Goal: Information Seeking & Learning: Learn about a topic

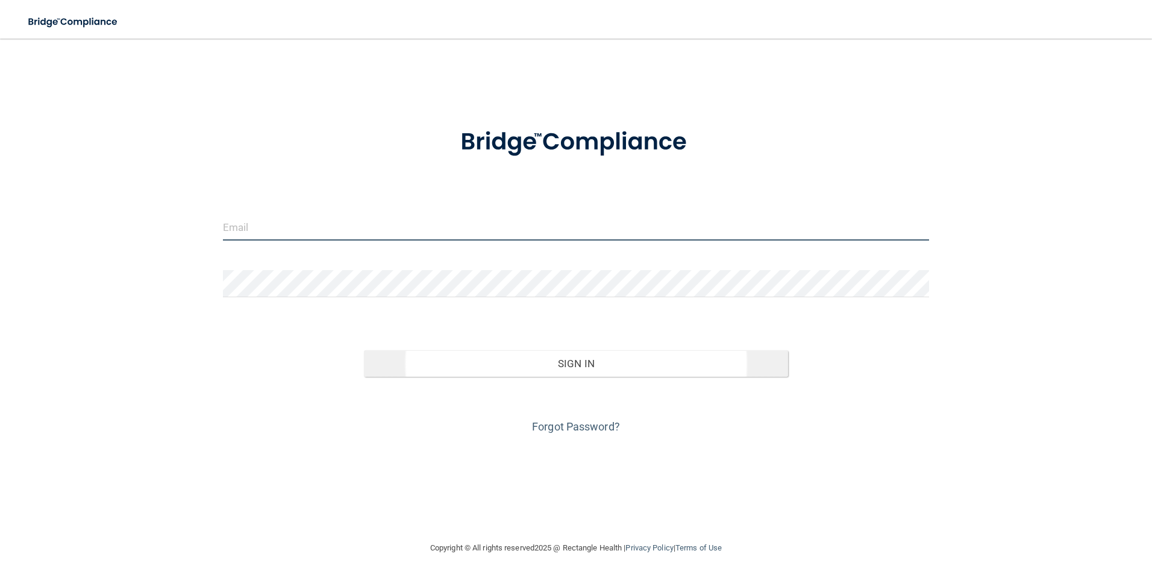
type input "[EMAIL_ADDRESS][DOMAIN_NAME]"
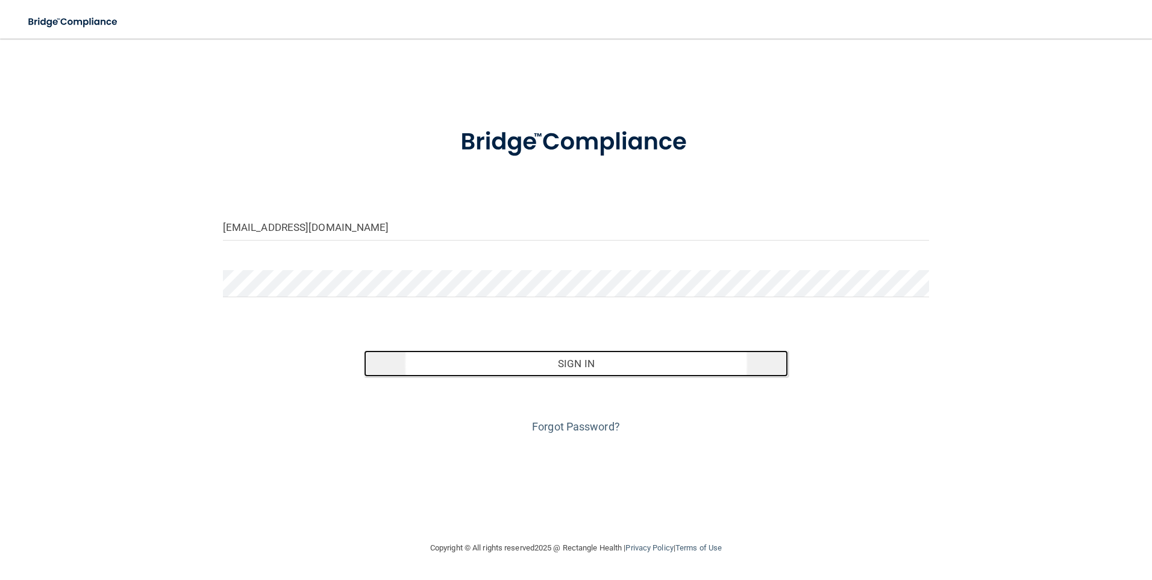
click at [571, 363] on button "Sign In" at bounding box center [576, 363] width 424 height 27
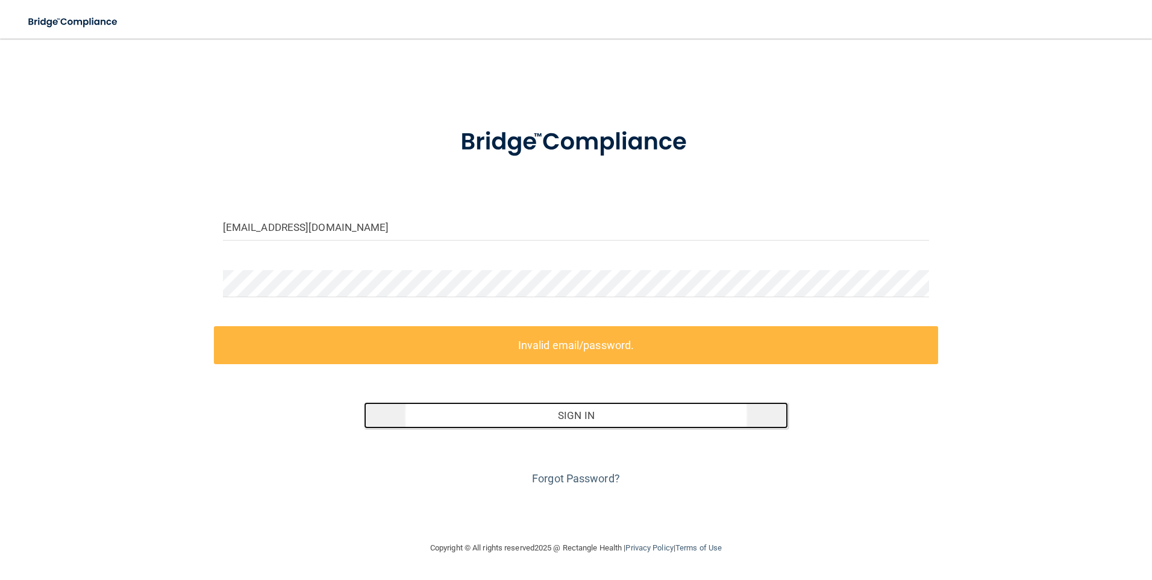
click at [566, 415] on button "Sign In" at bounding box center [576, 415] width 424 height 27
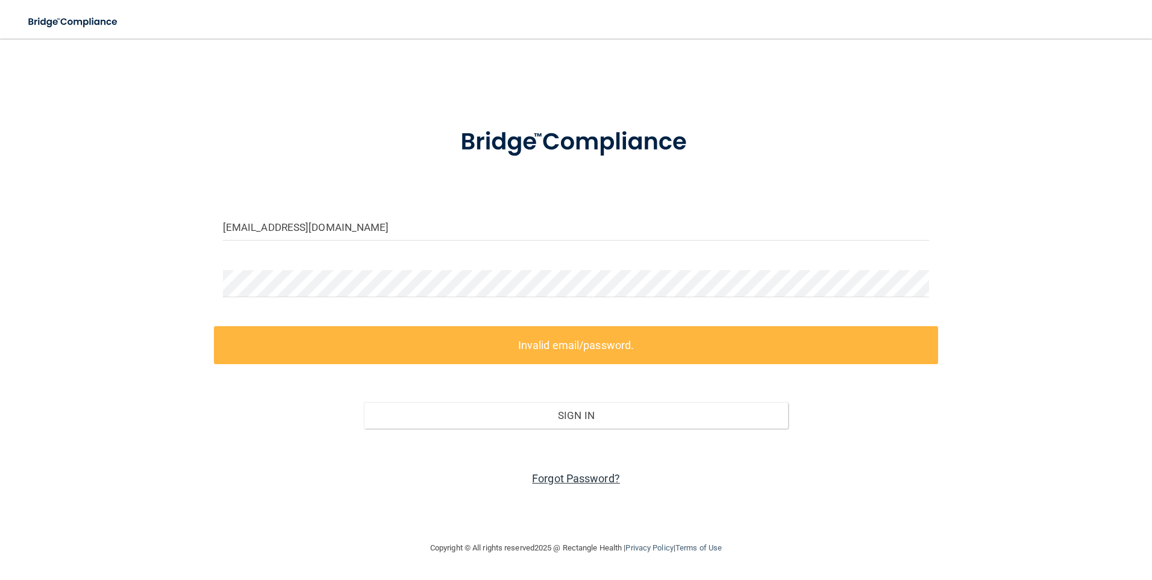
click at [569, 476] on link "Forgot Password?" at bounding box center [576, 478] width 88 height 13
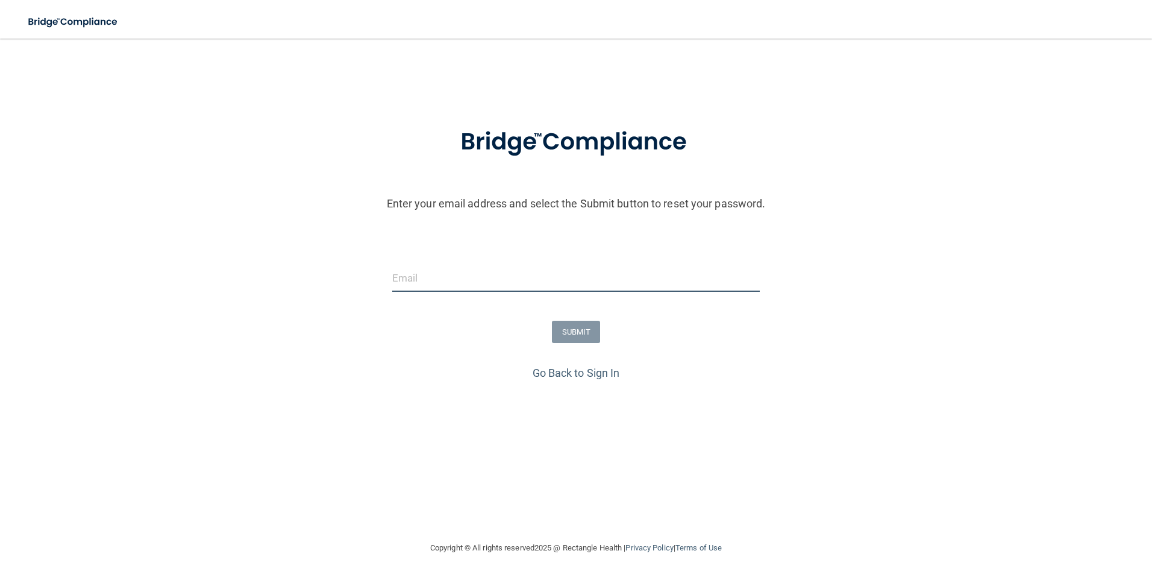
click at [415, 272] on input "email" at bounding box center [576, 278] width 368 height 27
type input "allisonmeyer716@gmail.com"
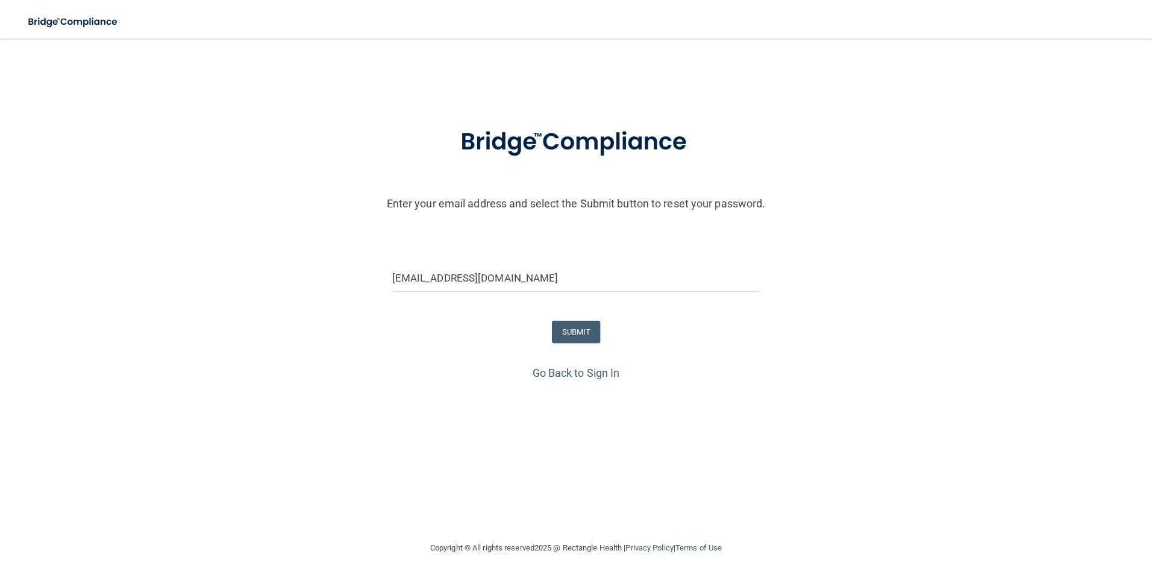
click at [516, 253] on form "Enter your email address and select the Submit button to reset your password. a…" at bounding box center [576, 237] width 1140 height 252
click at [555, 335] on button "SUBMIT" at bounding box center [576, 332] width 49 height 22
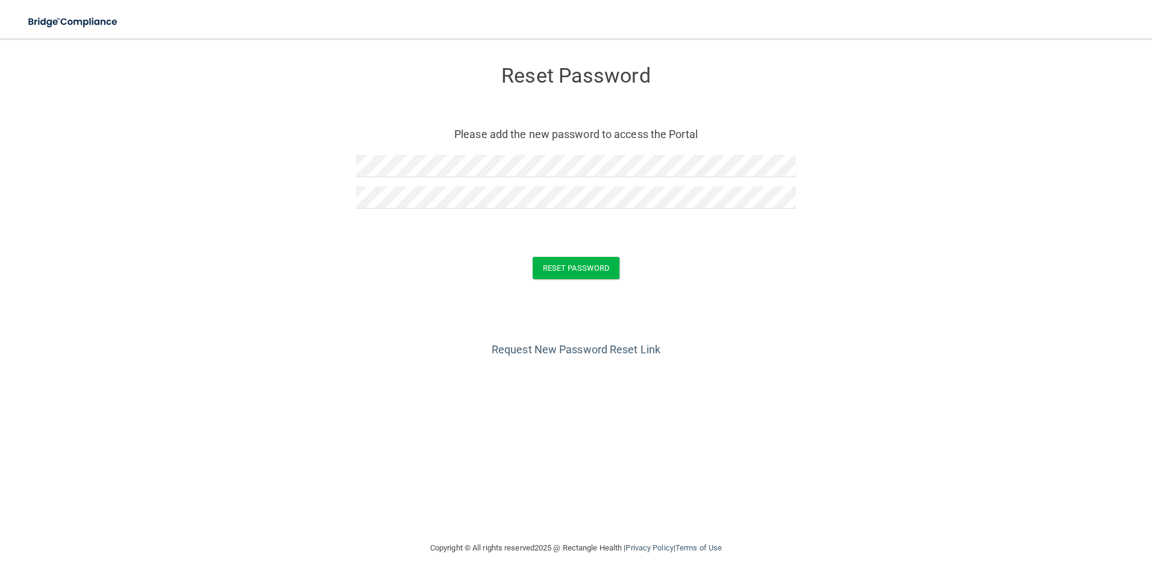
click at [727, 251] on form "Reset Password Please add the new password to access the Portal Reset Password …" at bounding box center [576, 175] width 1104 height 248
click at [576, 266] on button "Reset Password" at bounding box center [576, 268] width 87 height 22
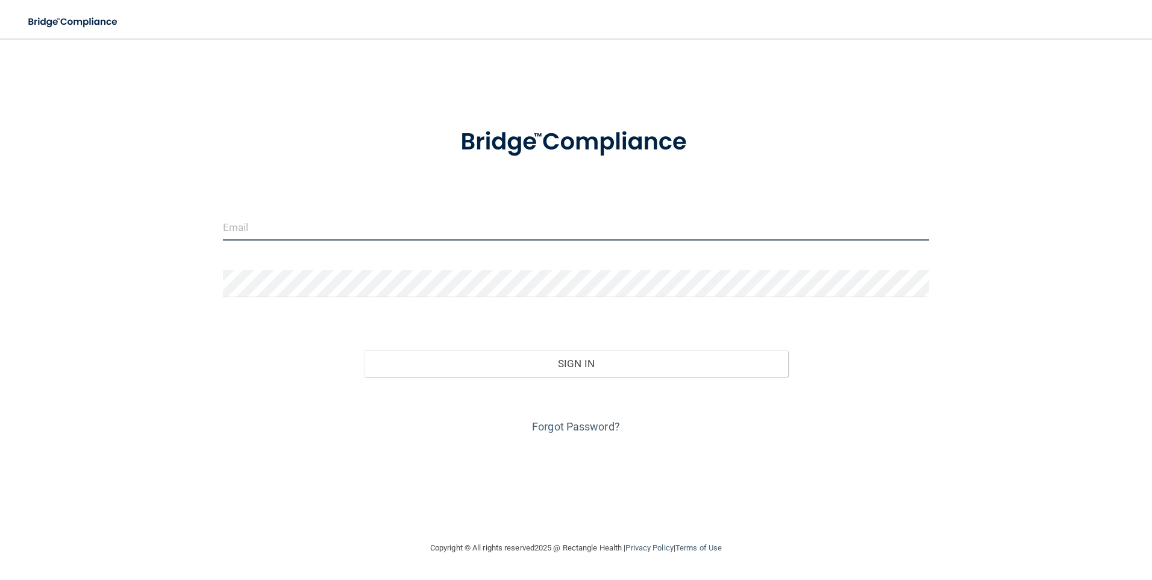
type input "[EMAIL_ADDRESS][DOMAIN_NAME]"
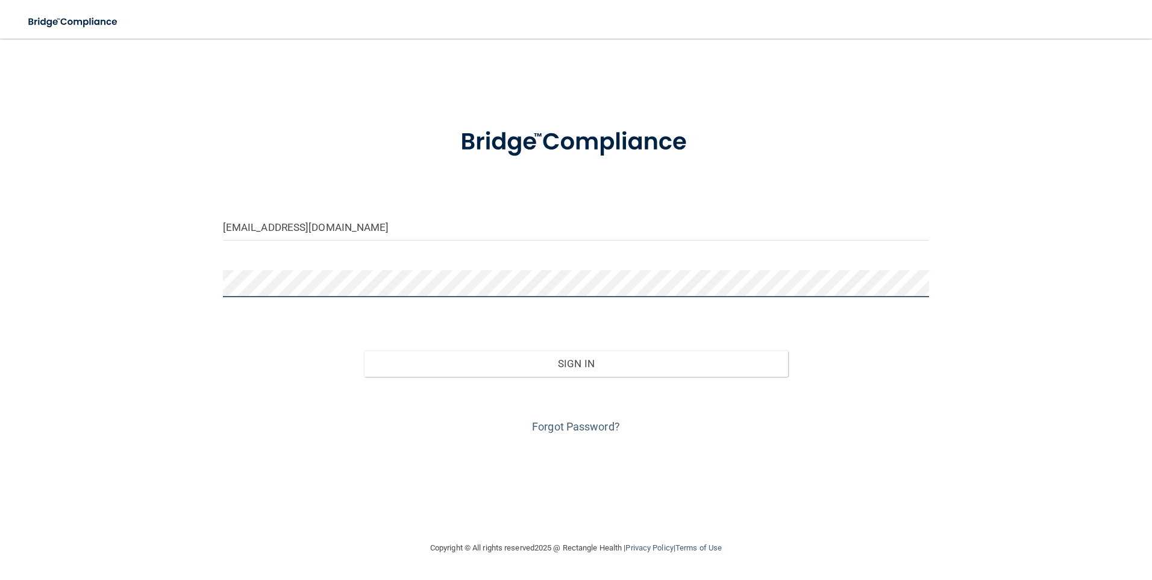
click at [195, 291] on div "[EMAIL_ADDRESS][DOMAIN_NAME] Invalid email/password. You don't have permission …" at bounding box center [576, 290] width 1104 height 478
click at [517, 256] on form "[EMAIL_ADDRESS][DOMAIN_NAME] Invalid email/password. You don't have permission …" at bounding box center [576, 273] width 707 height 325
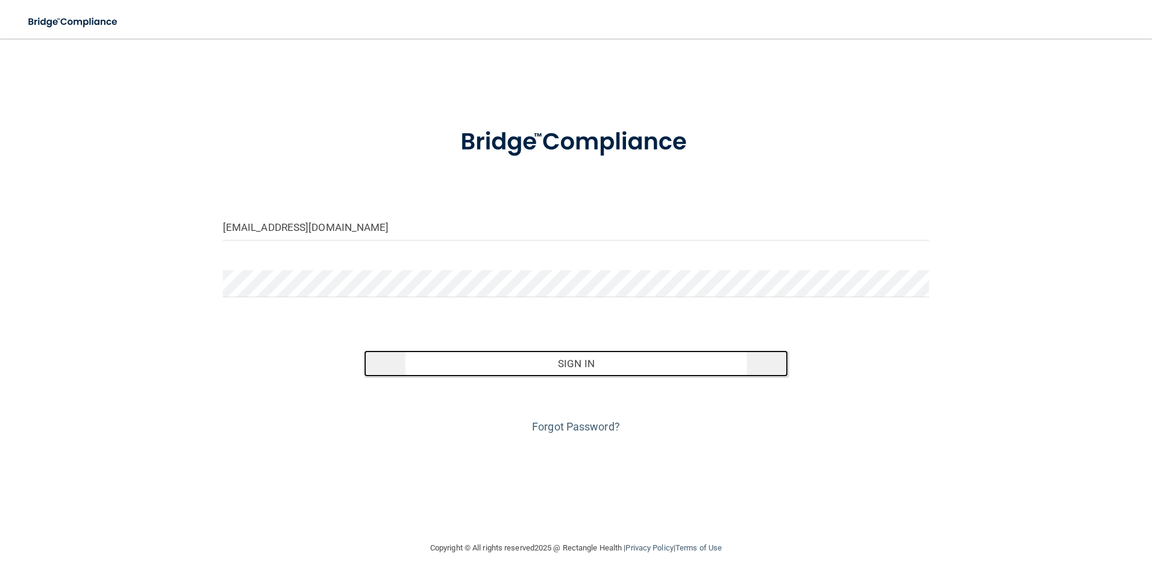
click at [582, 366] on button "Sign In" at bounding box center [576, 363] width 424 height 27
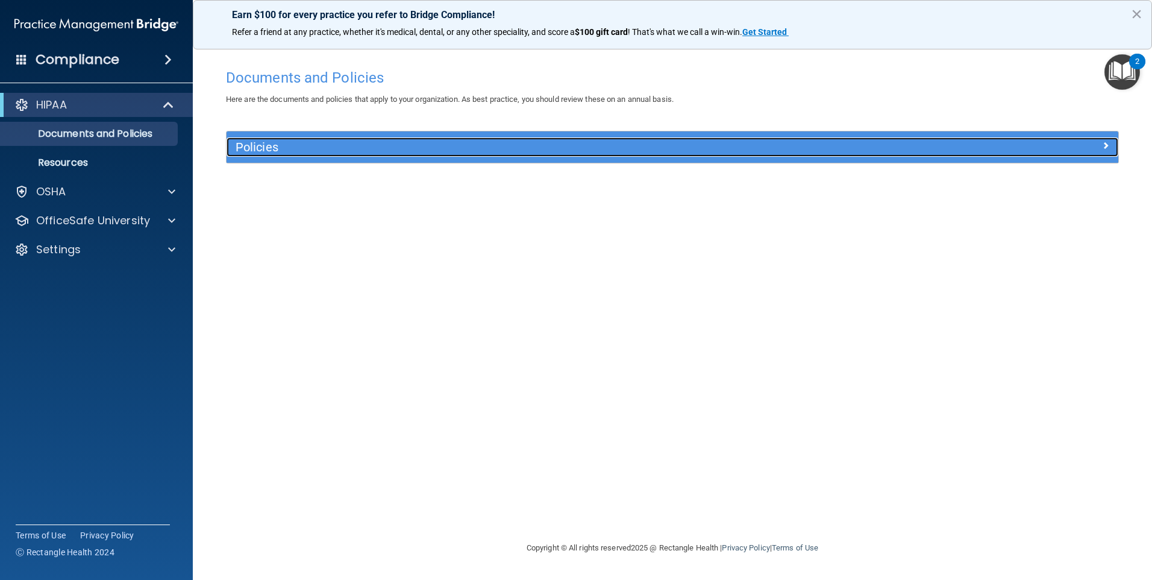
click at [305, 143] on h5 "Policies" at bounding box center [561, 146] width 651 height 13
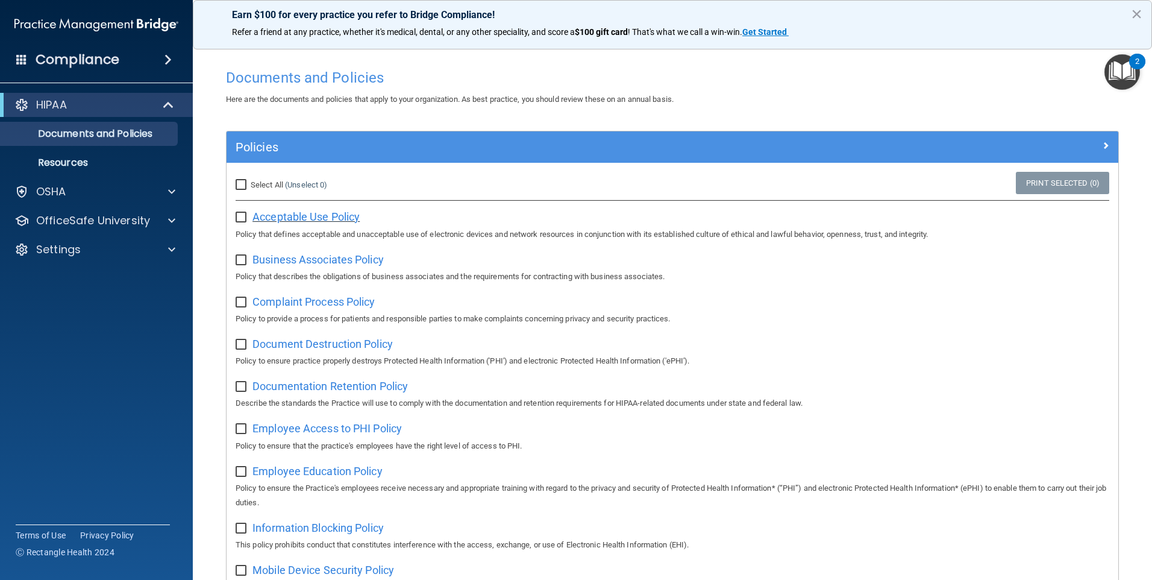
click at [313, 217] on span "Acceptable Use Policy" at bounding box center [306, 216] width 107 height 13
click at [247, 216] on input "checkbox" at bounding box center [243, 218] width 14 height 10
checkbox input "true"
click at [319, 262] on span "Business Associates Policy" at bounding box center [318, 259] width 131 height 13
click at [244, 302] on input "checkbox" at bounding box center [243, 303] width 14 height 10
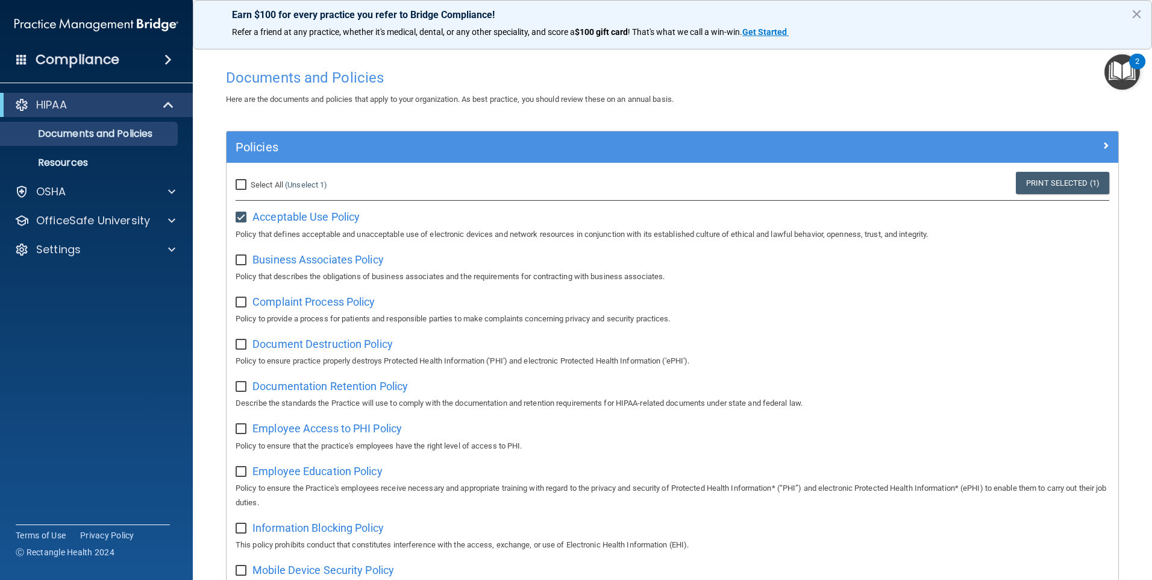
checkbox input "true"
click at [242, 259] on input "checkbox" at bounding box center [243, 261] width 14 height 10
checkbox input "true"
click at [240, 344] on input "checkbox" at bounding box center [243, 345] width 14 height 10
checkbox input "true"
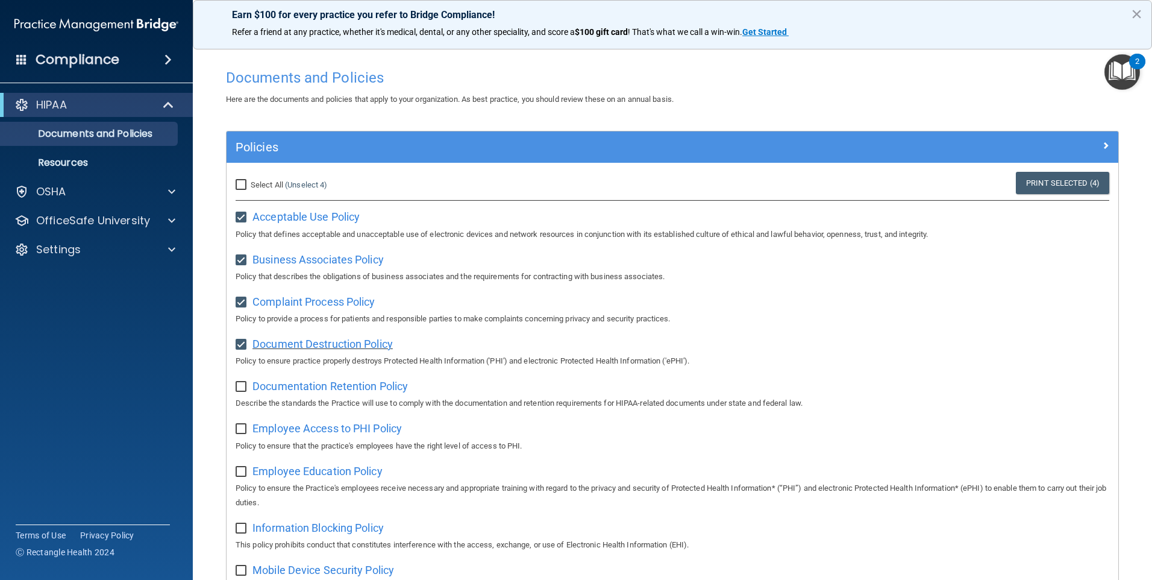
click at [292, 344] on span "Document Destruction Policy" at bounding box center [323, 344] width 140 height 13
click at [297, 392] on span "Documentation Retention Policy" at bounding box center [331, 386] width 156 height 13
click at [241, 388] on input "checkbox" at bounding box center [243, 387] width 14 height 10
checkbox input "true"
click at [243, 434] on input "checkbox" at bounding box center [243, 429] width 14 height 10
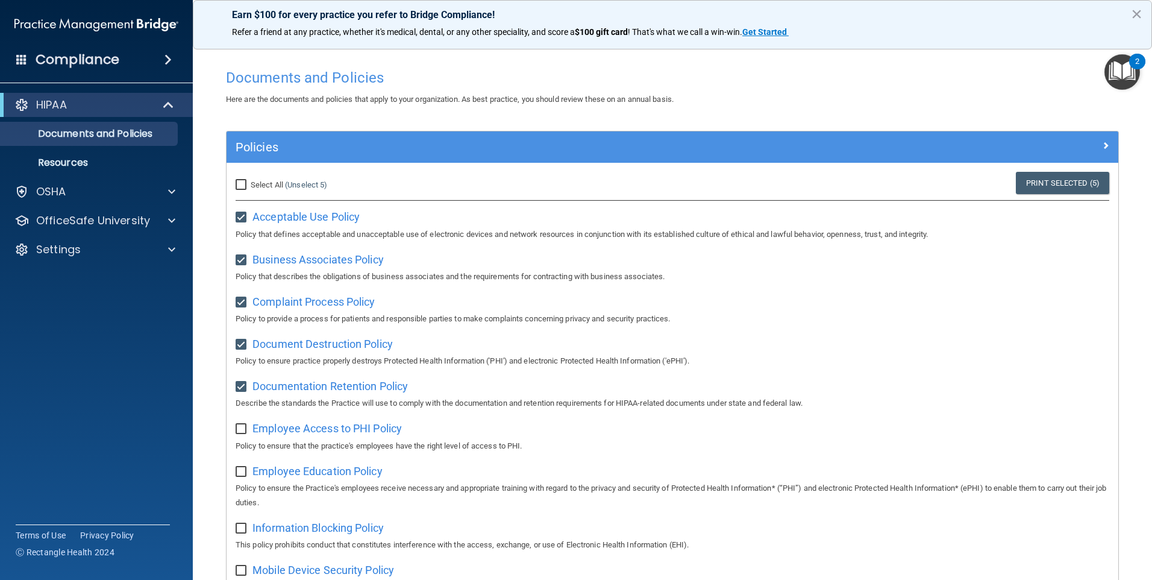
checkbox input "true"
click at [243, 477] on input "checkbox" at bounding box center [243, 472] width 14 height 10
checkbox input "true"
click at [244, 532] on input "checkbox" at bounding box center [243, 529] width 14 height 10
checkbox input "true"
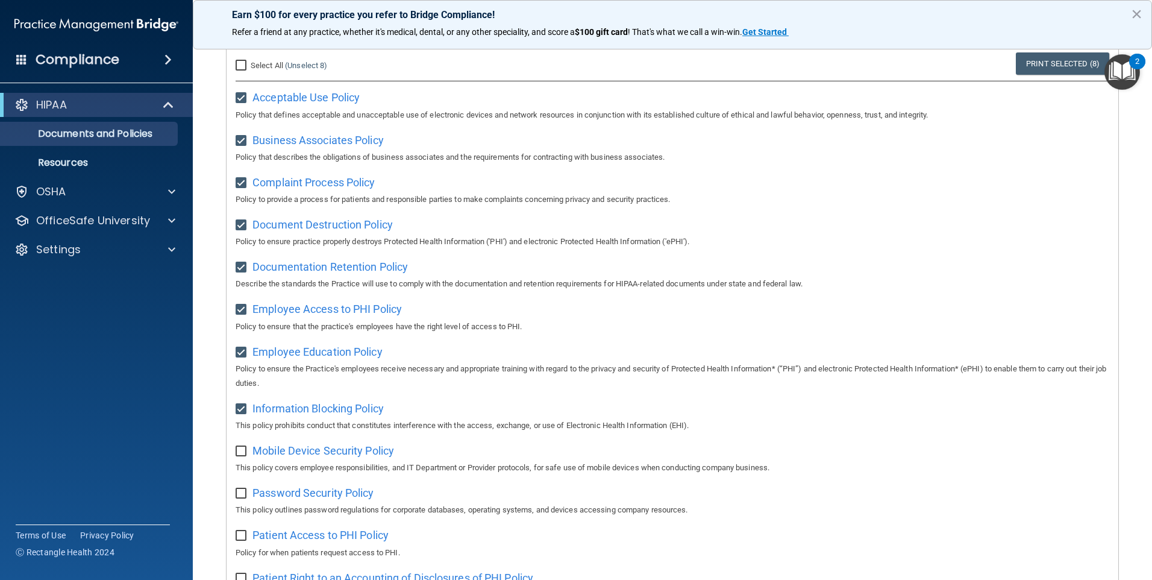
scroll to position [121, 0]
click at [240, 453] on input "checkbox" at bounding box center [243, 450] width 14 height 10
checkbox input "true"
click at [244, 497] on input "checkbox" at bounding box center [243, 493] width 14 height 10
checkbox input "true"
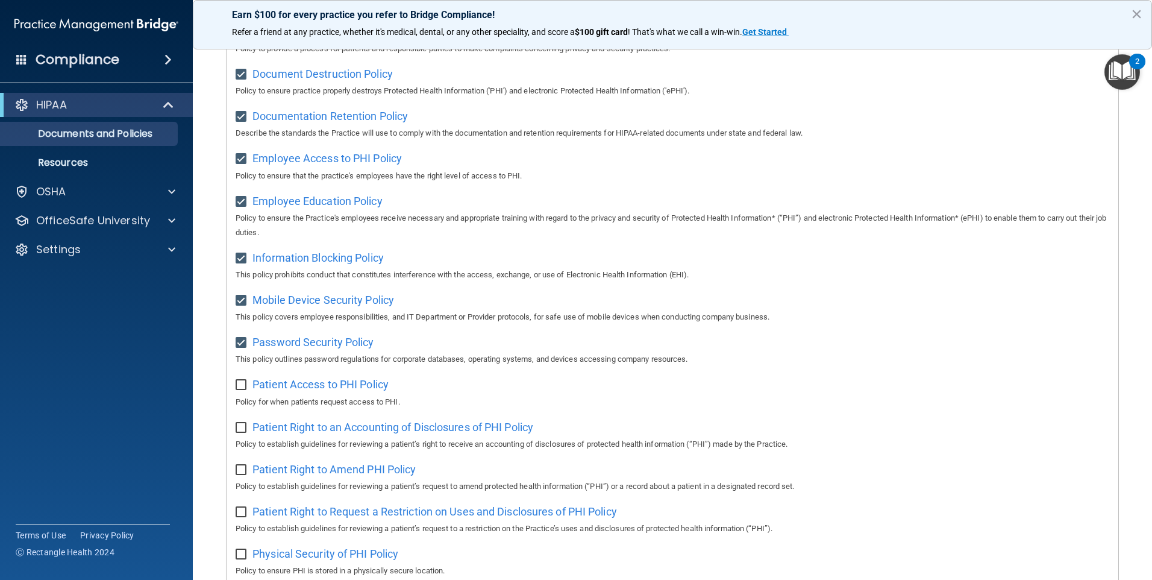
scroll to position [301, 0]
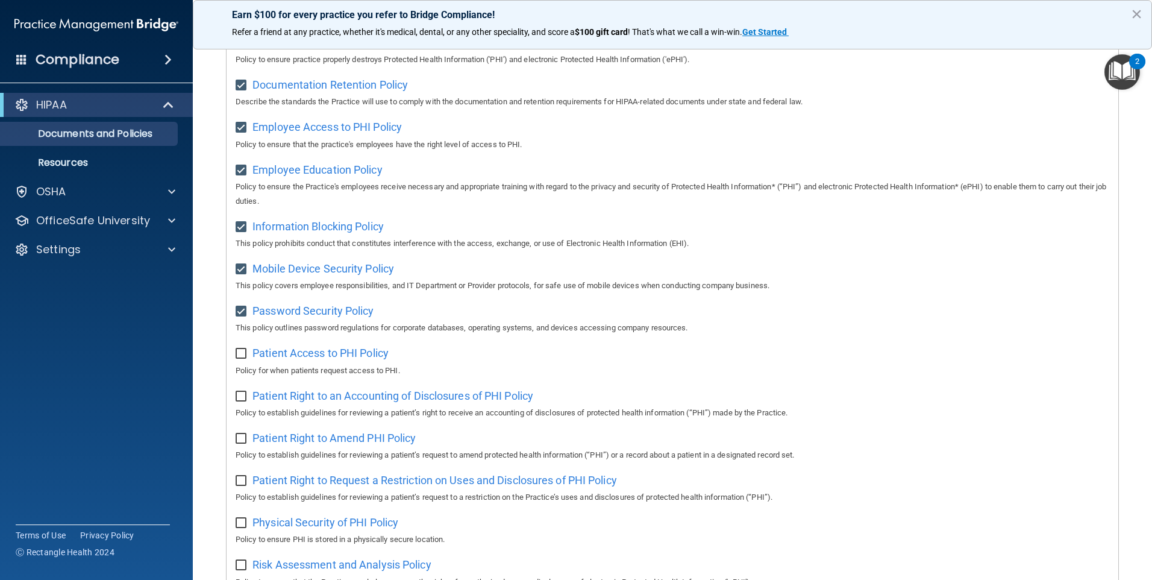
click at [244, 359] on input "checkbox" at bounding box center [243, 354] width 14 height 10
checkbox input "true"
drag, startPoint x: 240, startPoint y: 403, endPoint x: 294, endPoint y: 371, distance: 62.4
click at [242, 399] on input "checkbox" at bounding box center [243, 397] width 14 height 10
checkbox input "true"
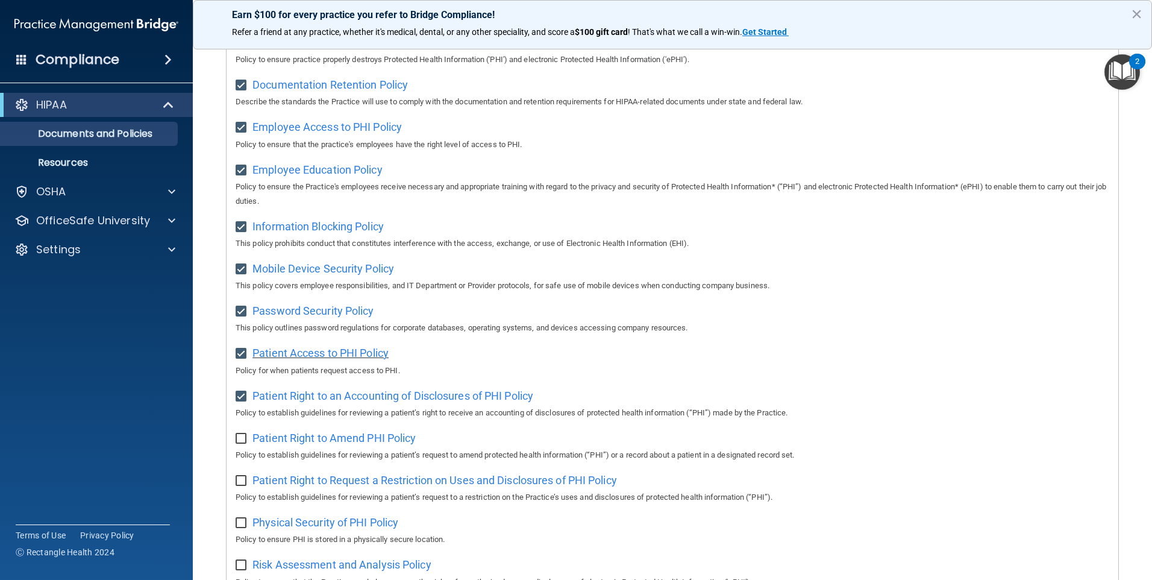
click at [313, 359] on span "Patient Access to PHI Policy" at bounding box center [321, 353] width 136 height 13
click at [239, 486] on input "checkbox" at bounding box center [243, 481] width 14 height 10
checkbox input "true"
click at [238, 444] on input "checkbox" at bounding box center [243, 439] width 14 height 10
checkbox input "true"
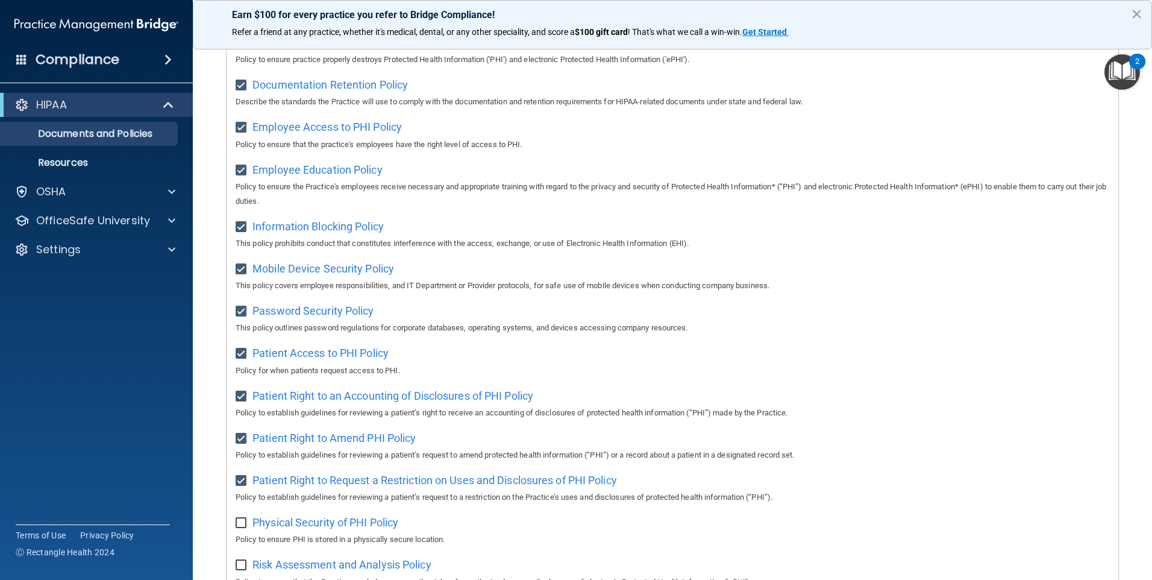
click at [241, 527] on input "checkbox" at bounding box center [243, 523] width 14 height 10
checkbox input "true"
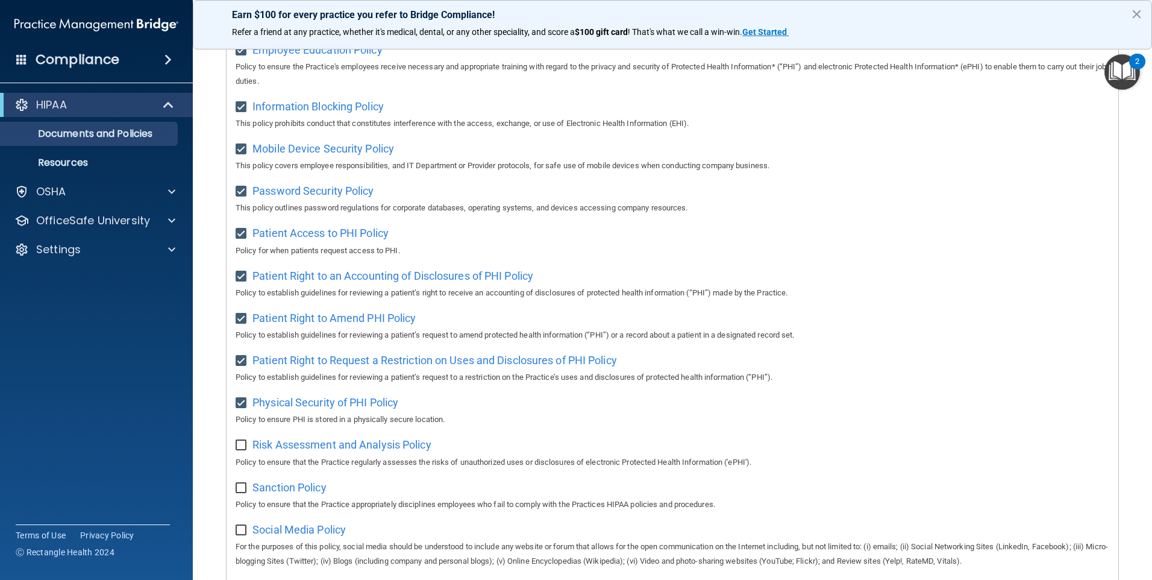
scroll to position [422, 0]
click at [242, 450] on input "checkbox" at bounding box center [243, 445] width 14 height 10
checkbox input "true"
click at [242, 492] on input "checkbox" at bounding box center [243, 488] width 14 height 10
checkbox input "true"
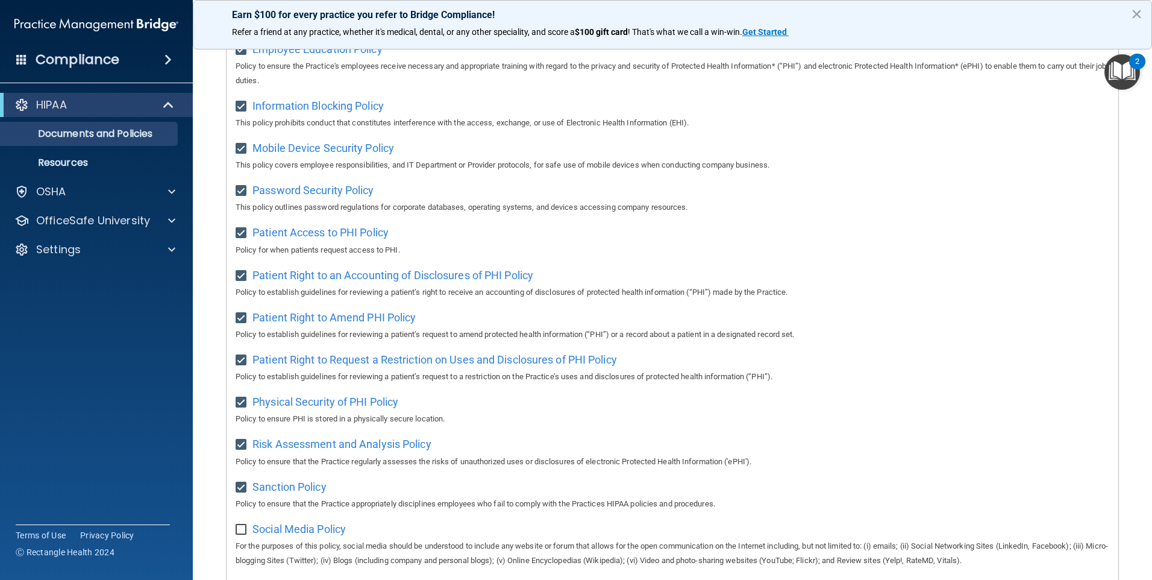
click at [243, 533] on input "checkbox" at bounding box center [243, 530] width 14 height 10
checkbox input "true"
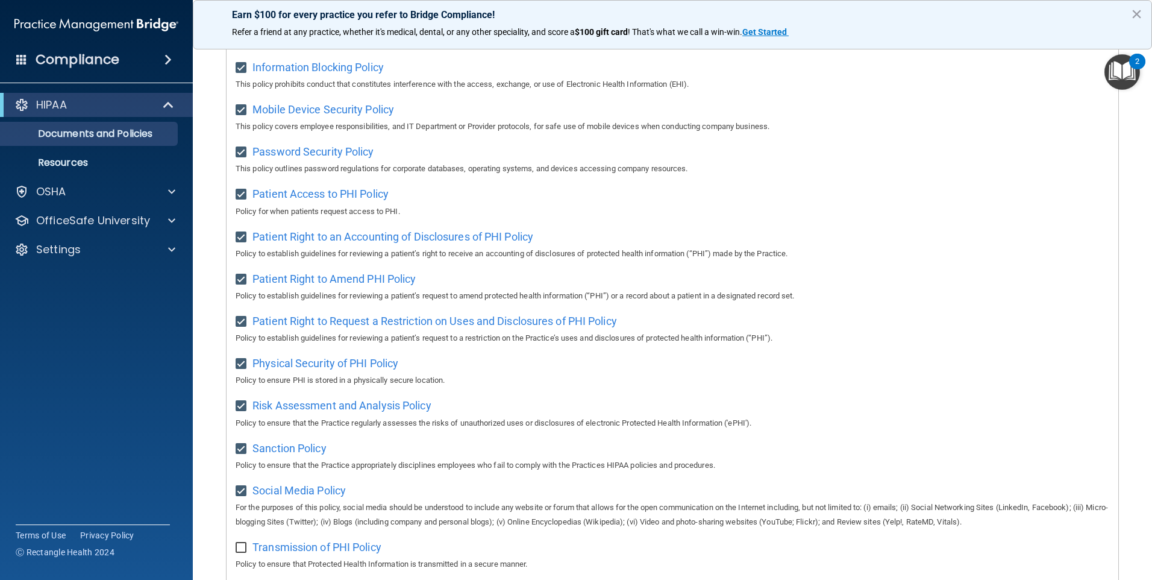
scroll to position [482, 0]
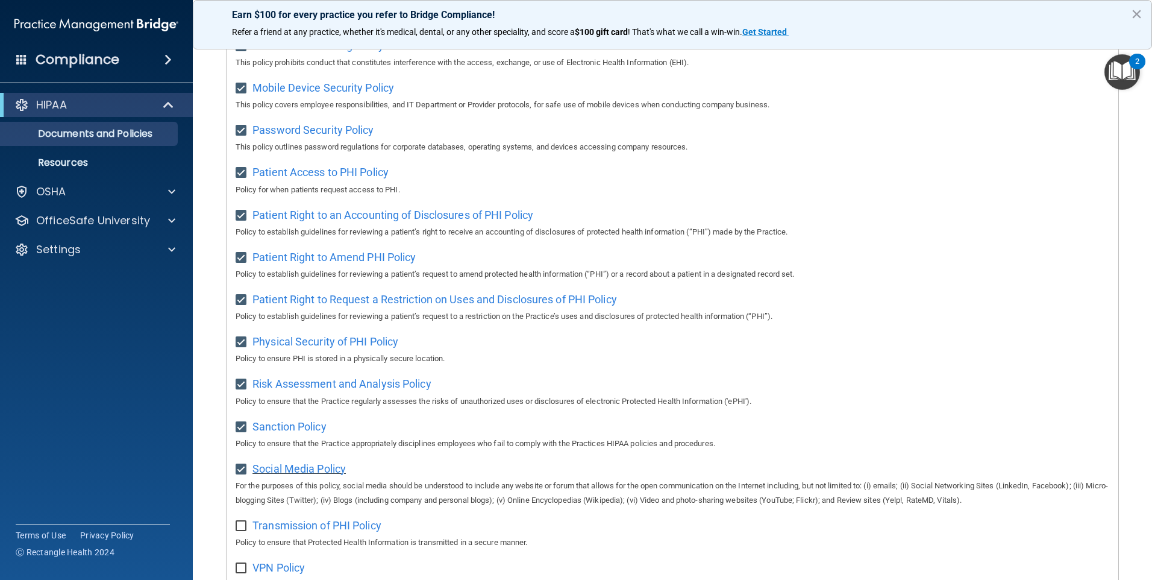
click at [332, 475] on span "Social Media Policy" at bounding box center [299, 468] width 93 height 13
click at [241, 531] on input "checkbox" at bounding box center [243, 526] width 14 height 10
checkbox input "true"
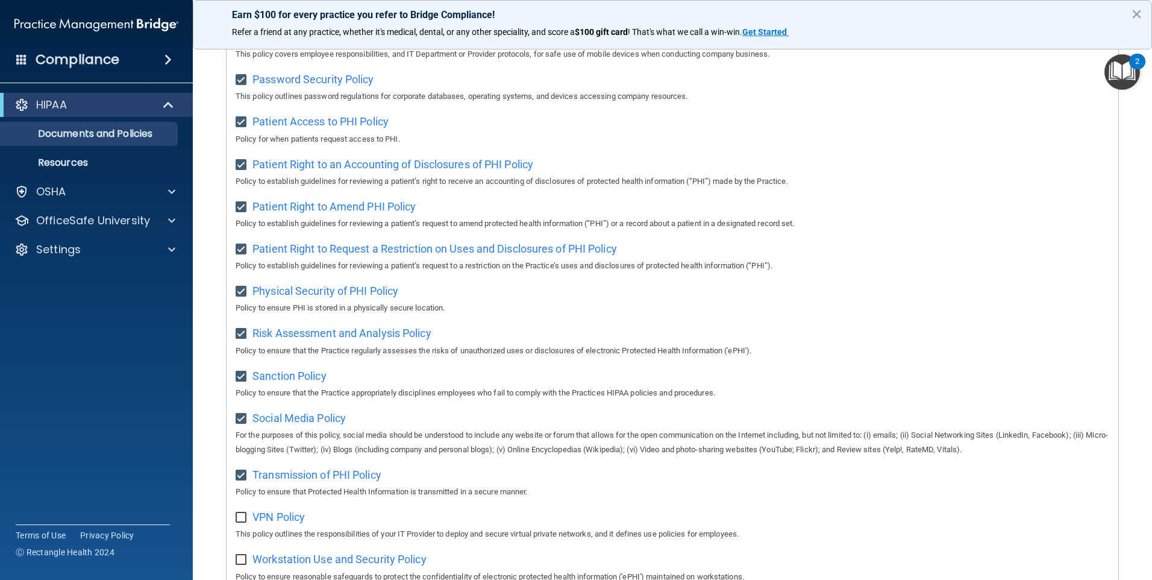
scroll to position [603, 0]
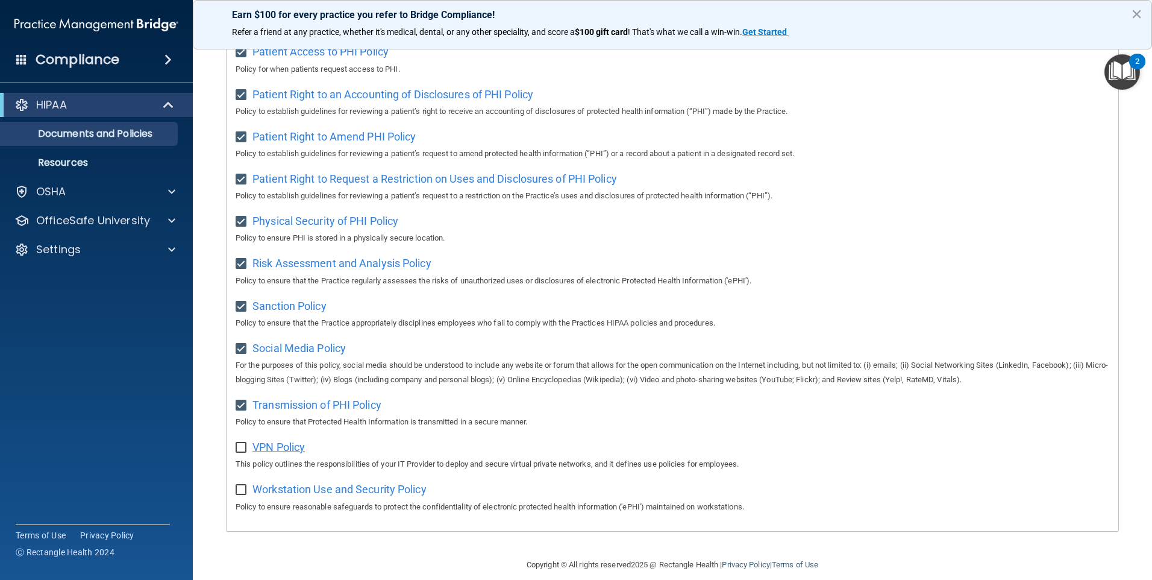
click at [273, 453] on span "VPN Policy" at bounding box center [279, 447] width 52 height 13
click at [242, 453] on input "checkbox" at bounding box center [243, 448] width 14 height 10
checkbox input "true"
click at [240, 495] on input "checkbox" at bounding box center [243, 490] width 14 height 10
checkbox input "true"
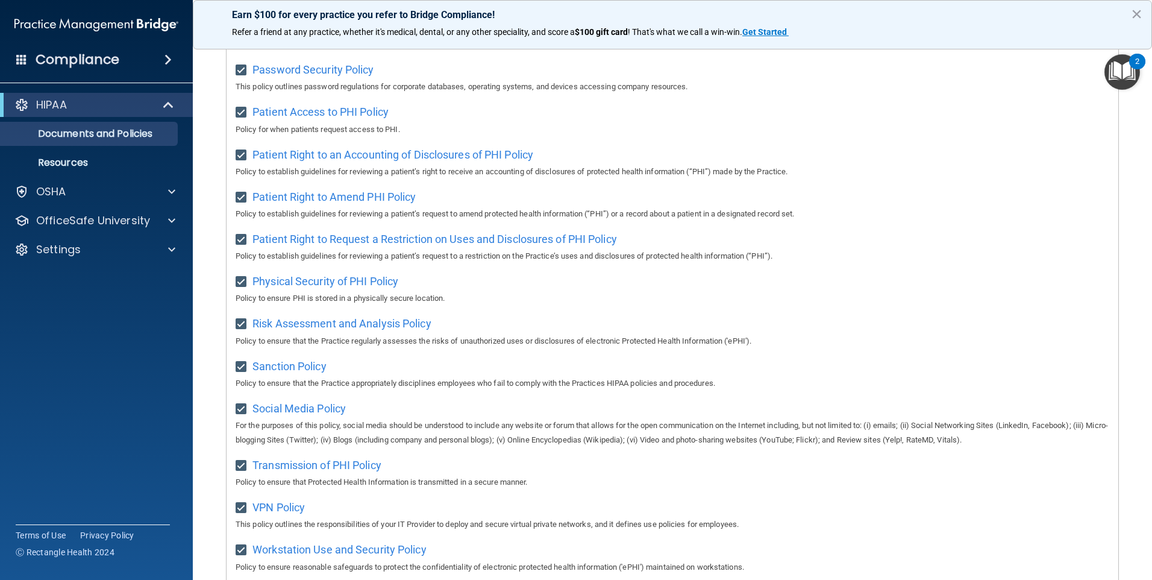
scroll to position [629, 0]
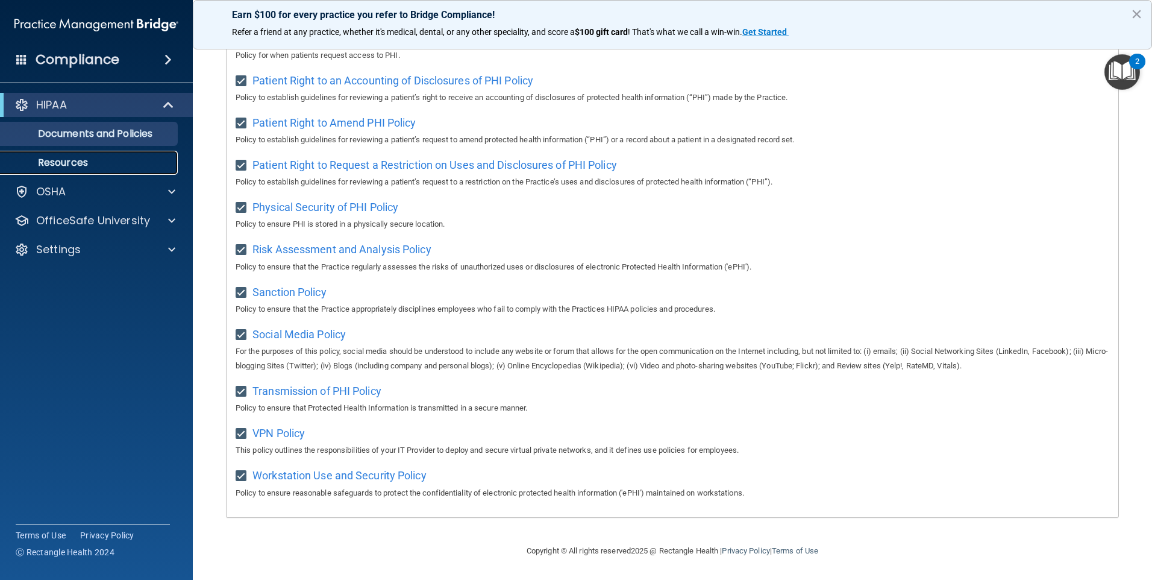
click at [79, 158] on p "Resources" at bounding box center [90, 163] width 165 height 12
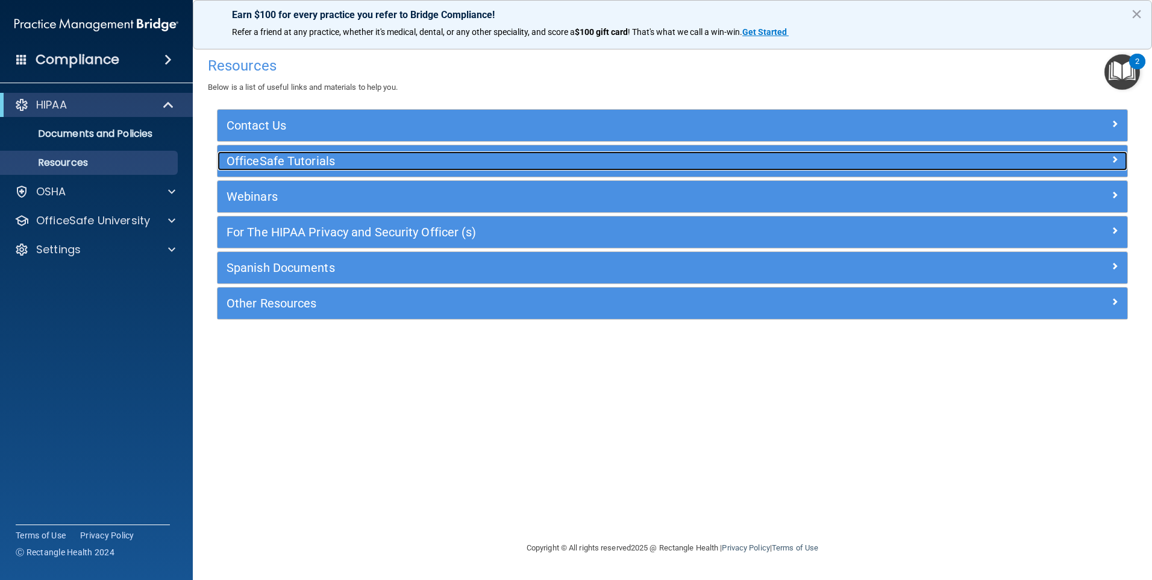
click at [292, 159] on h5 "OfficeSafe Tutorials" at bounding box center [559, 160] width 665 height 13
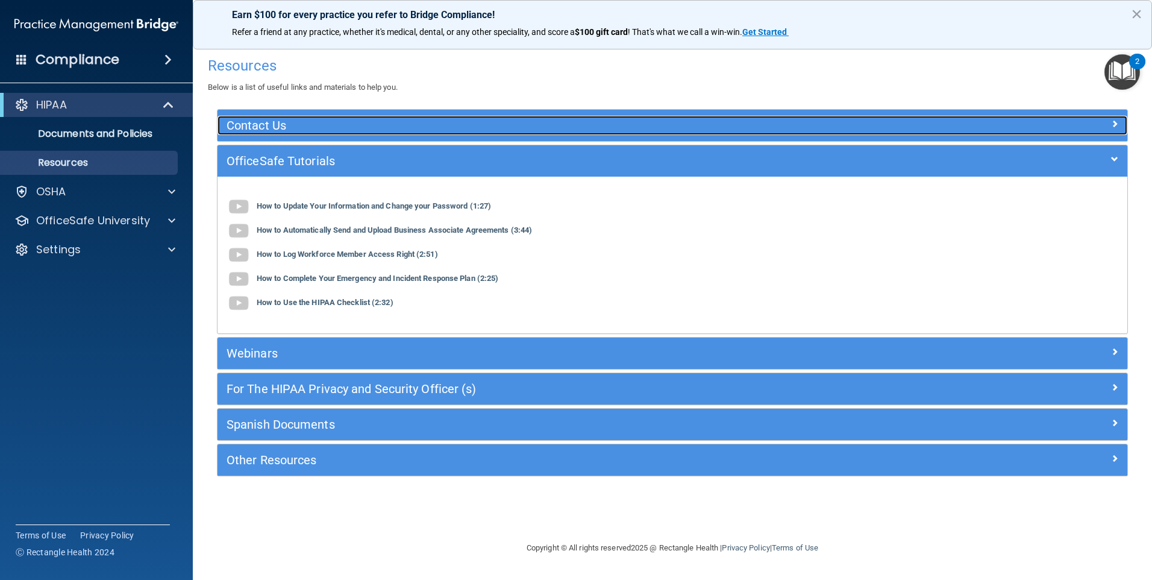
click at [304, 124] on h5 "Contact Us" at bounding box center [559, 125] width 665 height 13
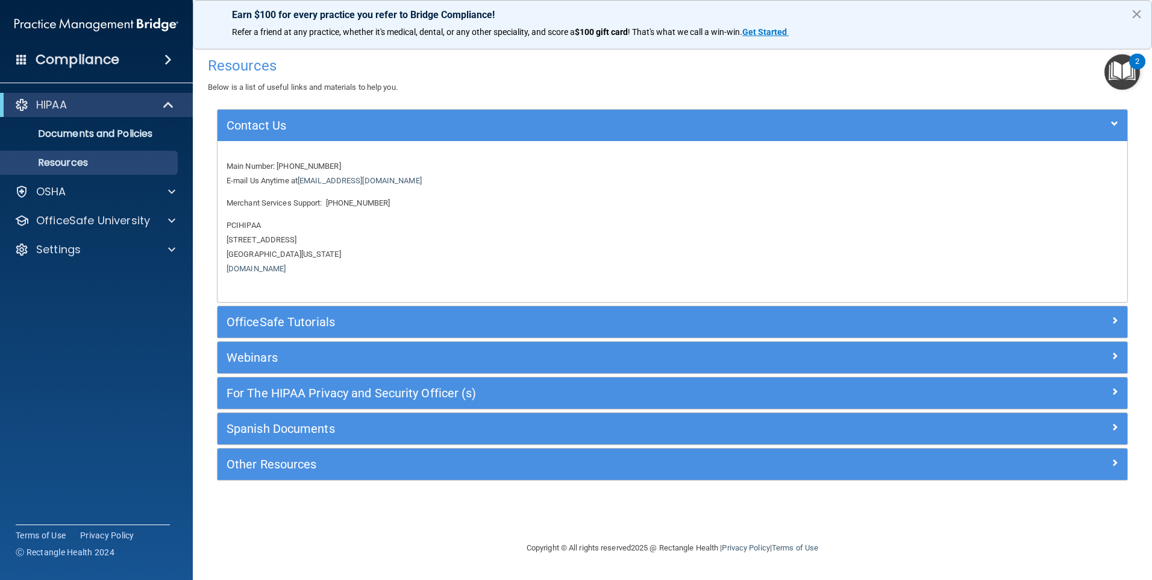
click at [1136, 13] on button "×" at bounding box center [1136, 13] width 11 height 19
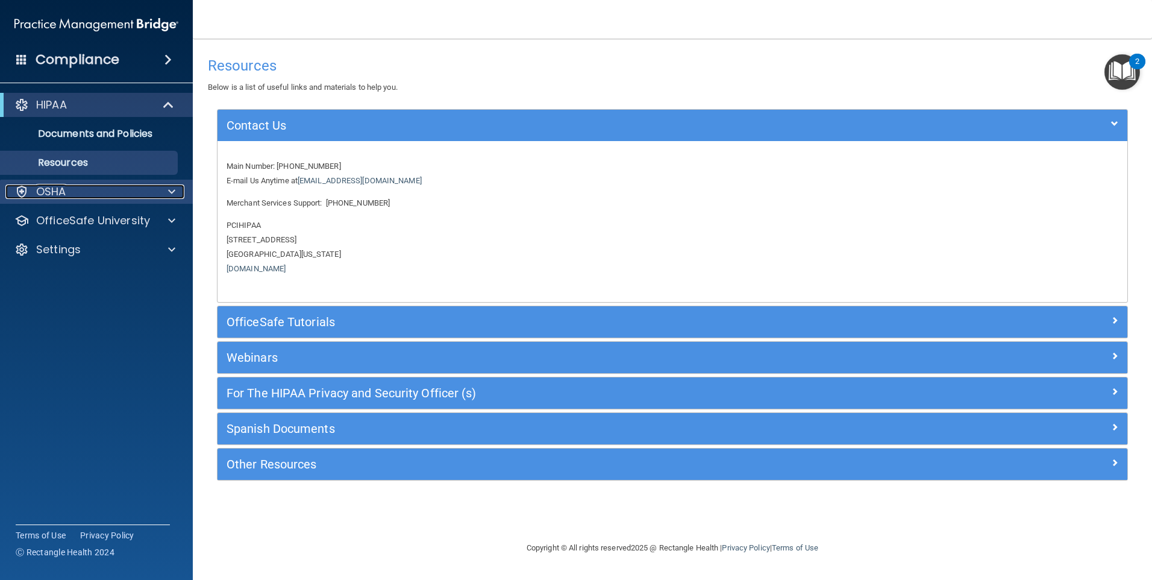
click at [54, 187] on p "OSHA" at bounding box center [51, 191] width 30 height 14
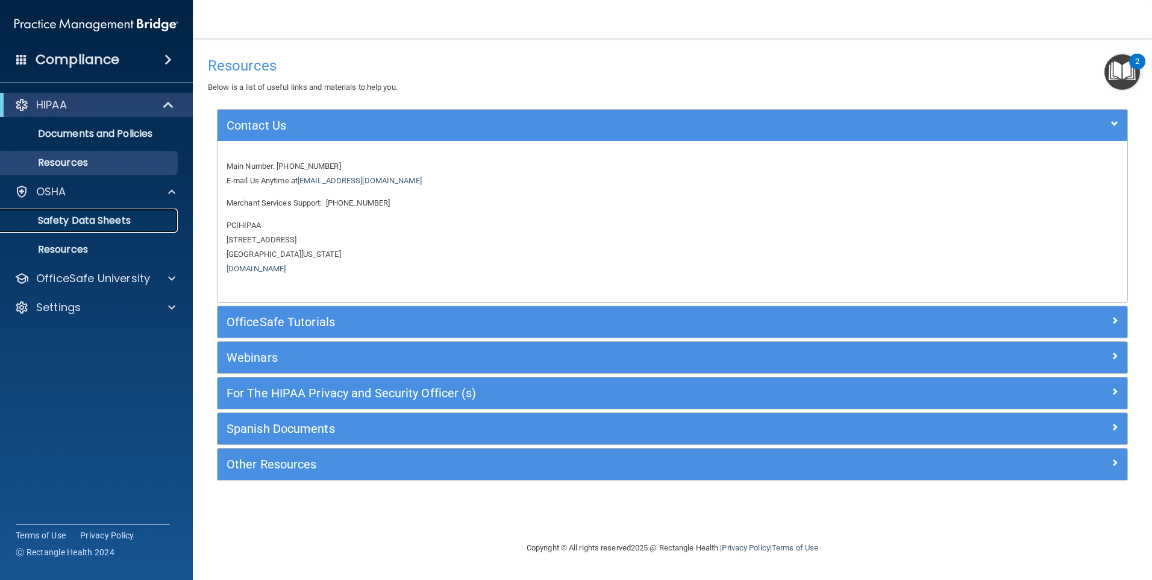
click at [78, 218] on p "Safety Data Sheets" at bounding box center [90, 221] width 165 height 12
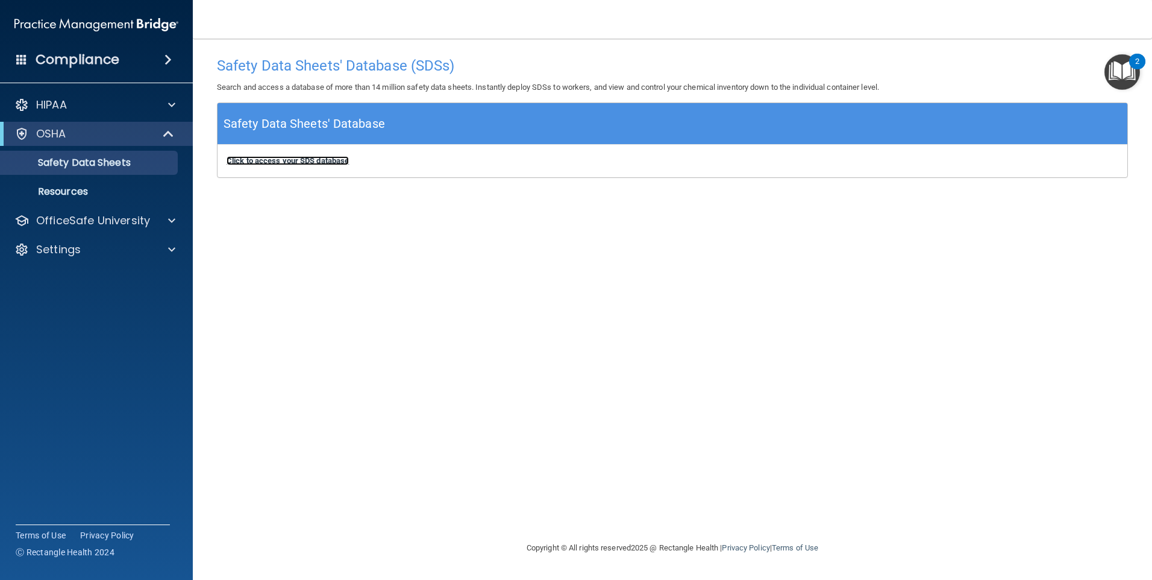
click at [325, 159] on b "Click to access your SDS database" at bounding box center [288, 160] width 122 height 9
click at [83, 187] on p "Resources" at bounding box center [90, 192] width 165 height 12
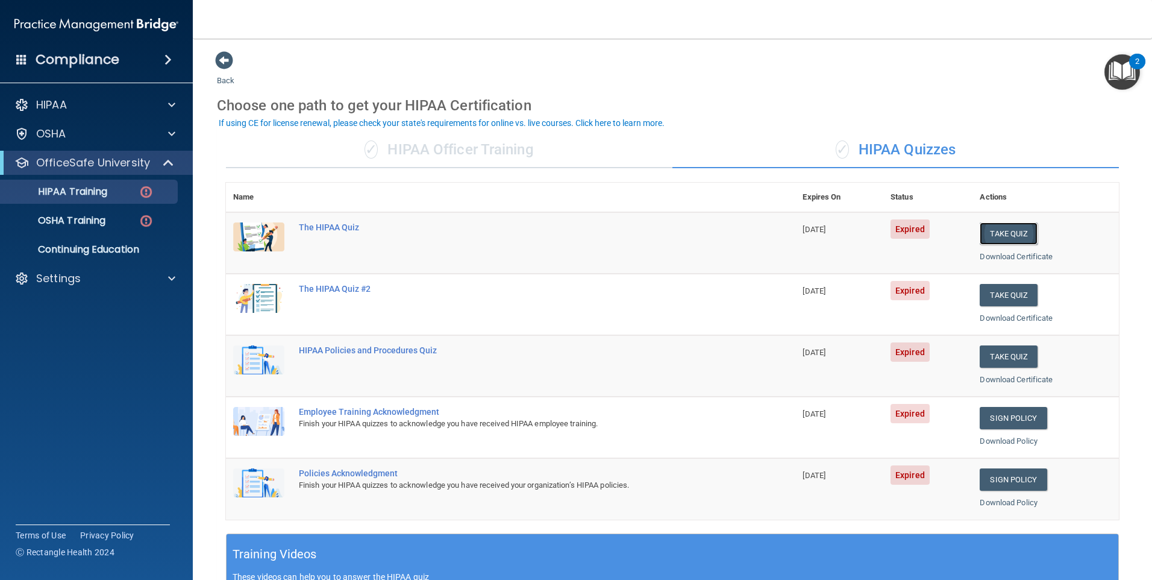
click at [1016, 233] on button "Take Quiz" at bounding box center [1009, 233] width 58 height 22
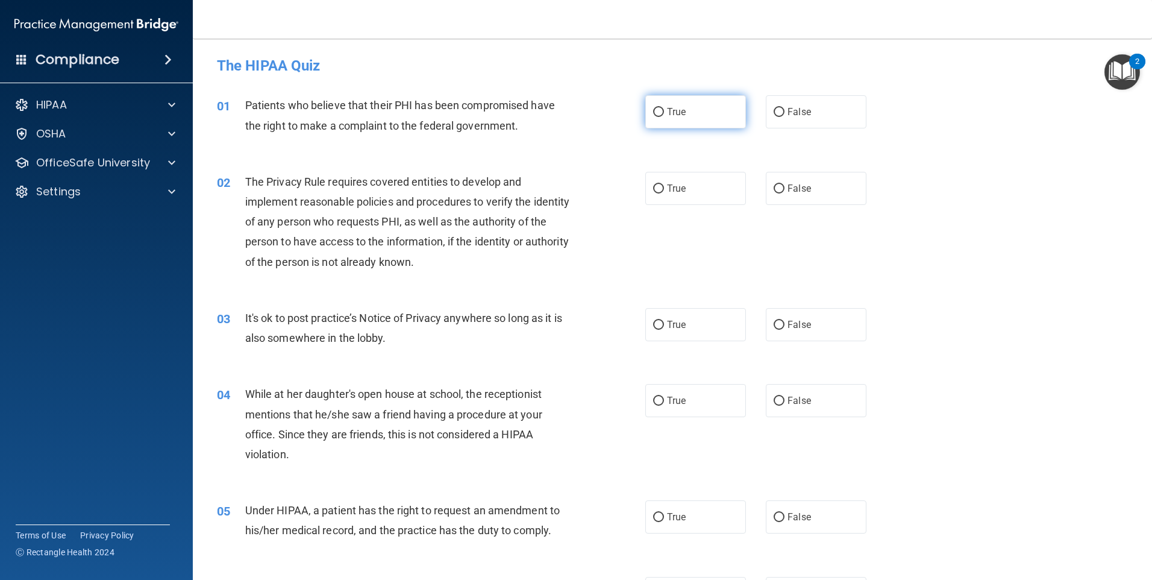
click at [660, 110] on label "True" at bounding box center [696, 111] width 101 height 33
click at [660, 110] on input "True" at bounding box center [658, 112] width 11 height 9
radio input "true"
click at [658, 192] on input "True" at bounding box center [658, 188] width 11 height 9
radio input "true"
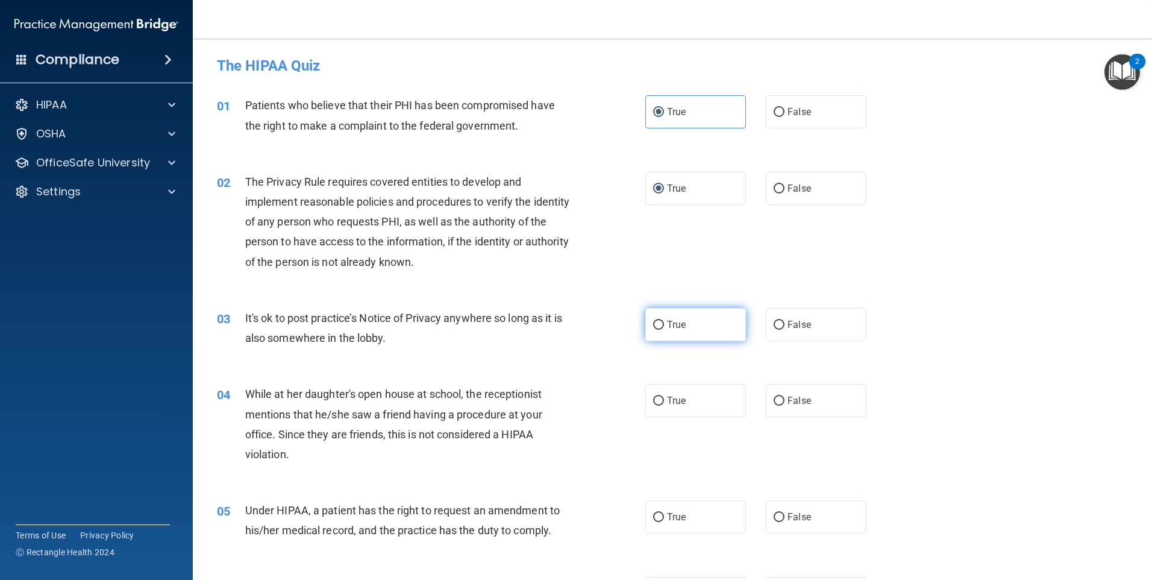
click at [662, 324] on label "True" at bounding box center [696, 324] width 101 height 33
click at [662, 324] on input "True" at bounding box center [658, 325] width 11 height 9
radio input "true"
click at [810, 397] on label "False" at bounding box center [816, 400] width 101 height 33
click at [785, 397] on input "False" at bounding box center [779, 401] width 11 height 9
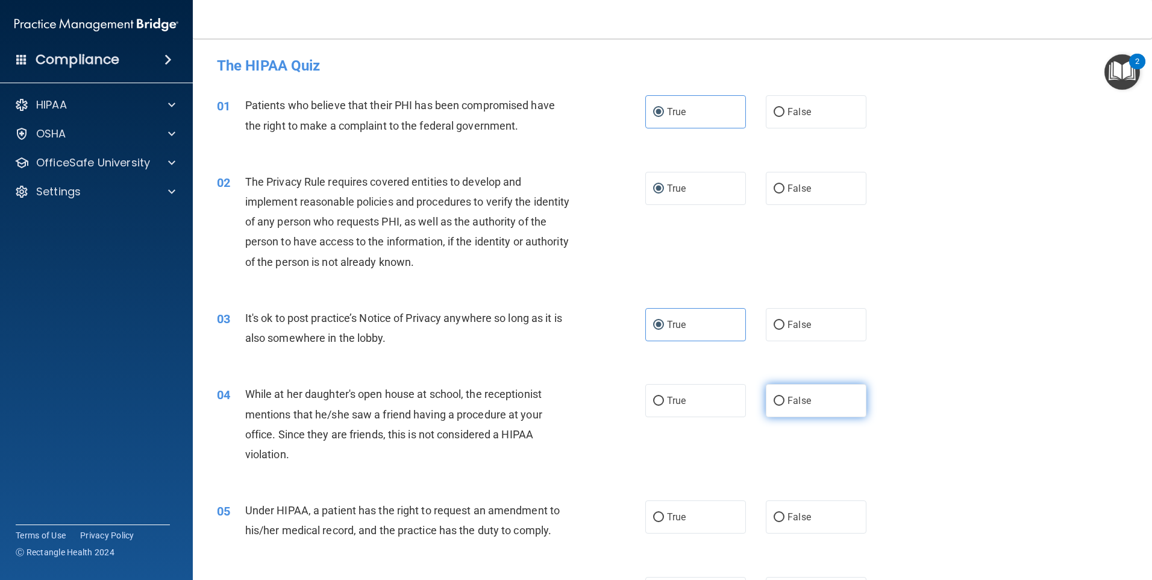
radio input "true"
click at [685, 525] on label "True" at bounding box center [696, 516] width 101 height 33
click at [664, 522] on input "True" at bounding box center [658, 517] width 11 height 9
radio input "true"
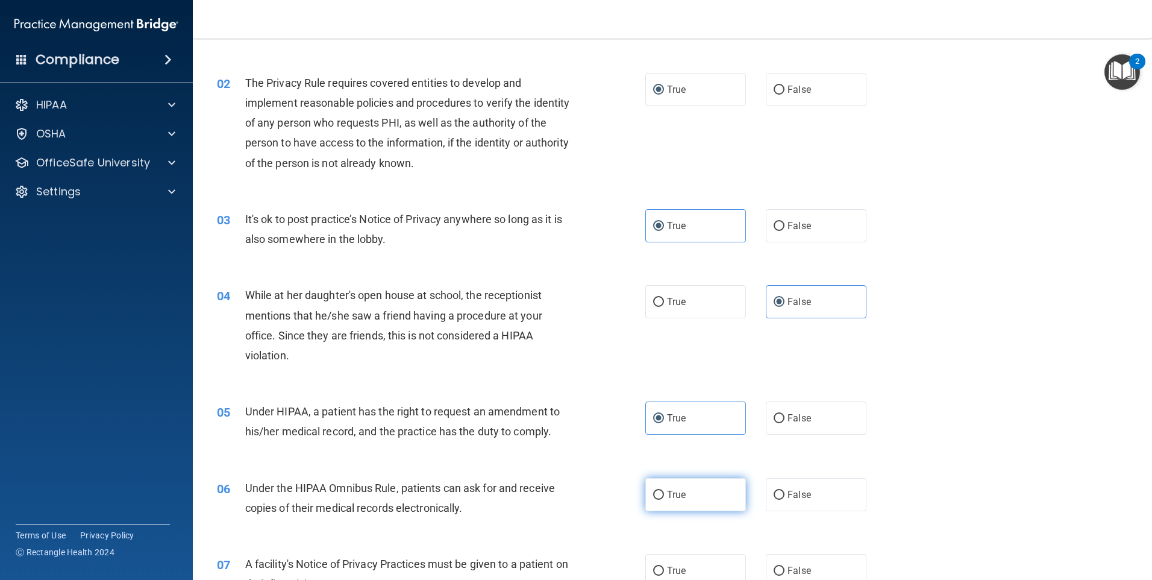
scroll to position [121, 0]
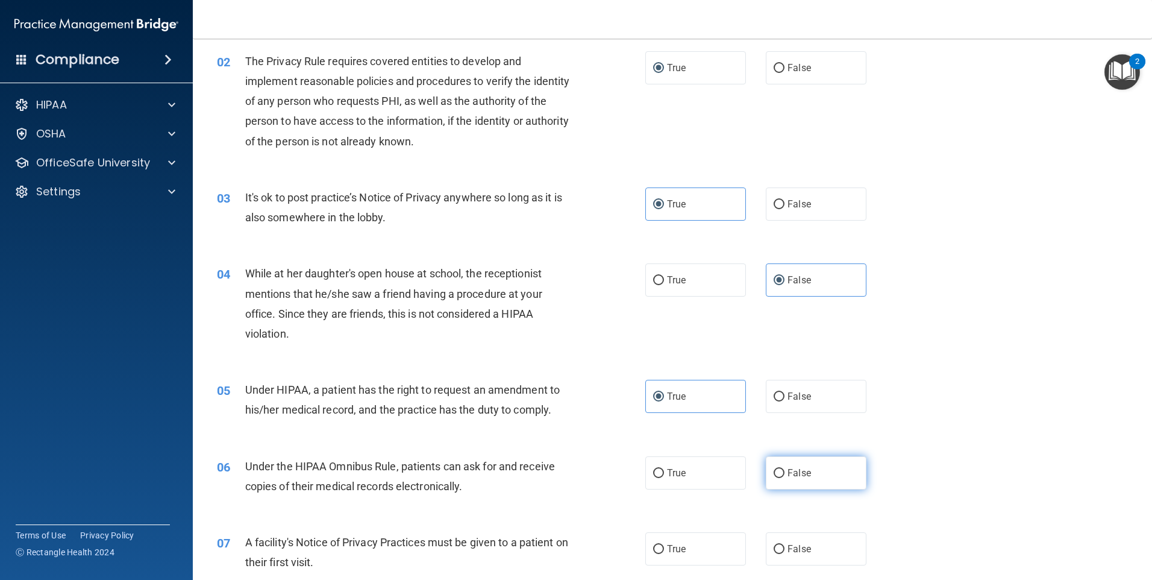
click at [791, 470] on span "False" at bounding box center [800, 472] width 24 height 11
click at [785, 470] on input "False" at bounding box center [779, 473] width 11 height 9
radio input "true"
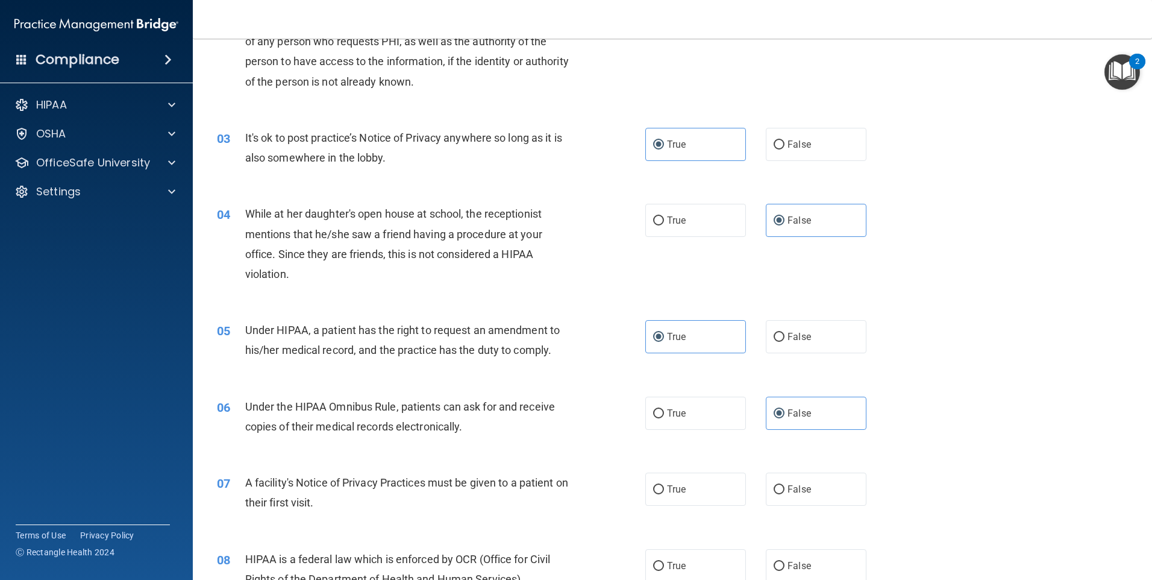
scroll to position [181, 0]
click at [688, 489] on label "True" at bounding box center [696, 488] width 101 height 33
click at [664, 489] on input "True" at bounding box center [658, 489] width 11 height 9
radio input "true"
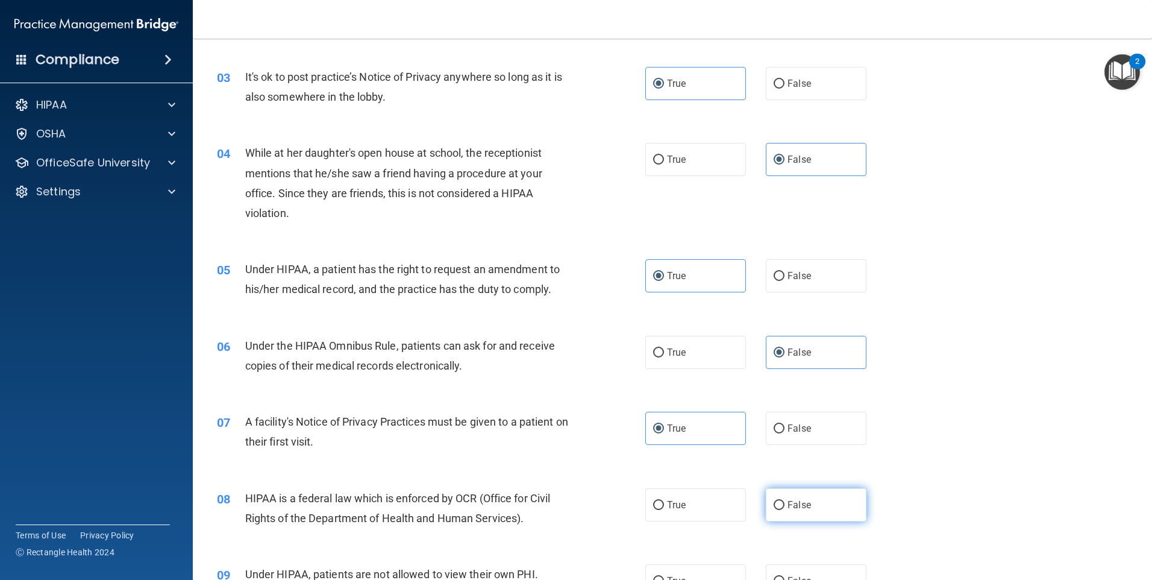
click at [774, 505] on input "False" at bounding box center [779, 505] width 11 height 9
radio input "true"
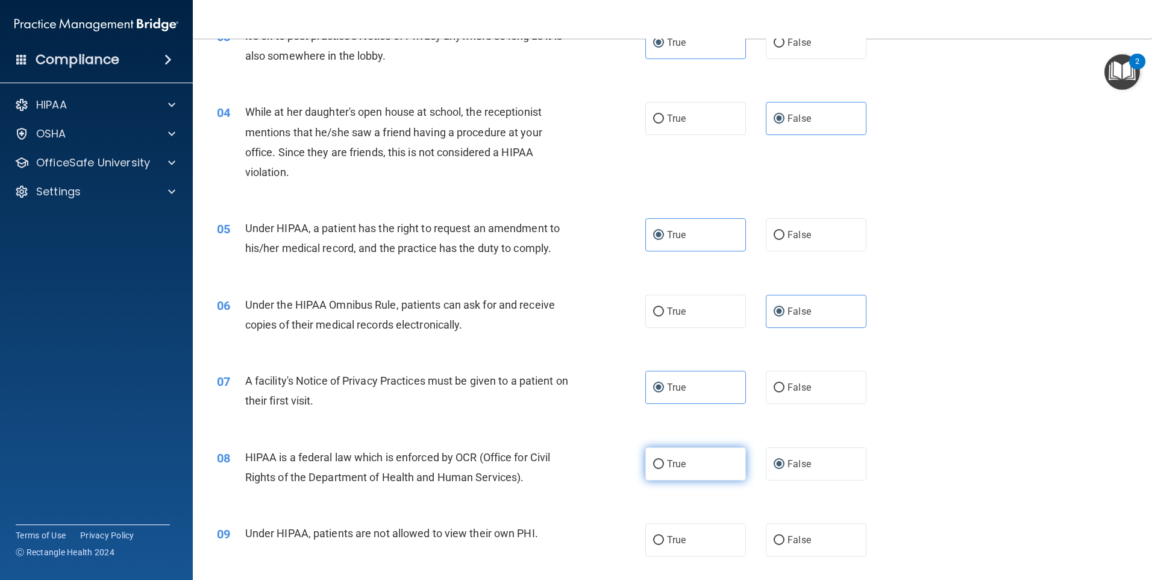
scroll to position [362, 0]
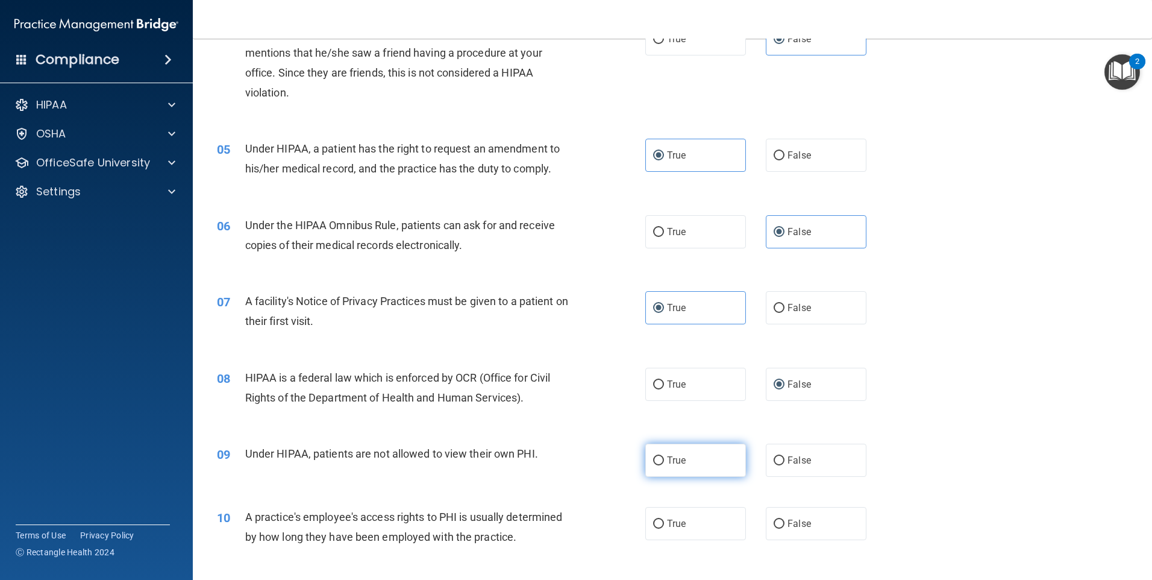
click at [675, 465] on span "True" at bounding box center [676, 459] width 19 height 11
click at [664, 465] on input "True" at bounding box center [658, 460] width 11 height 9
radio input "true"
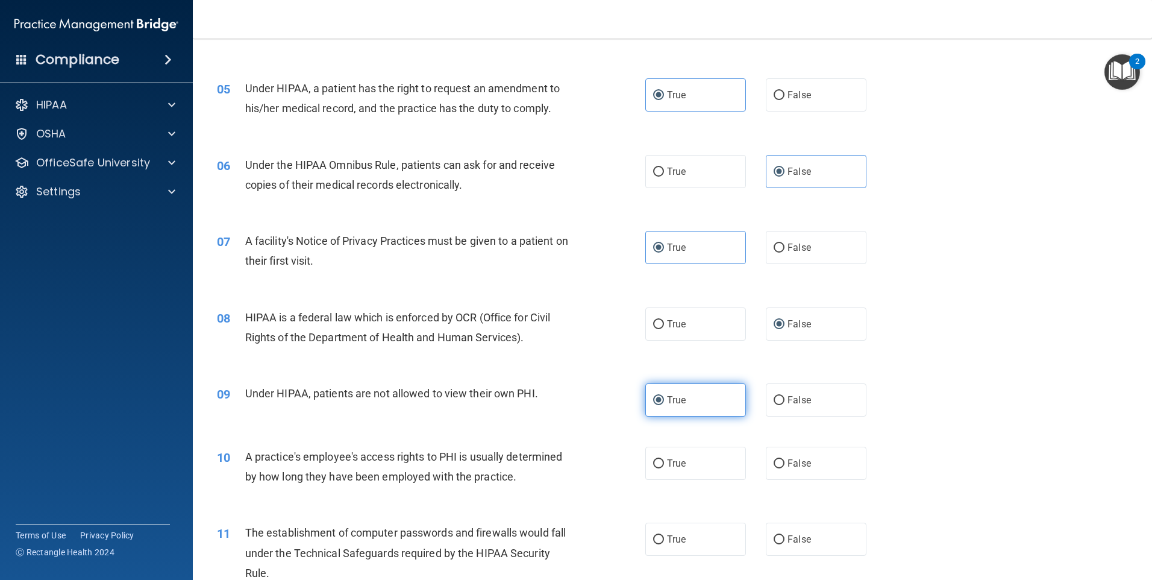
scroll to position [482, 0]
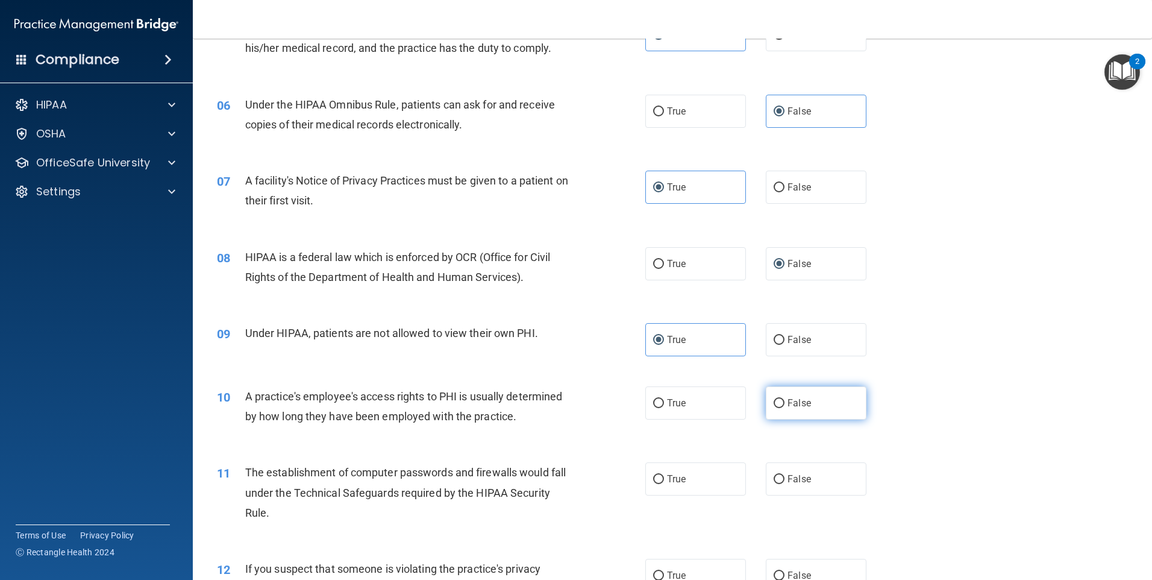
click at [788, 402] on span "False" at bounding box center [800, 402] width 24 height 11
click at [785, 402] on input "False" at bounding box center [779, 403] width 11 height 9
radio input "true"
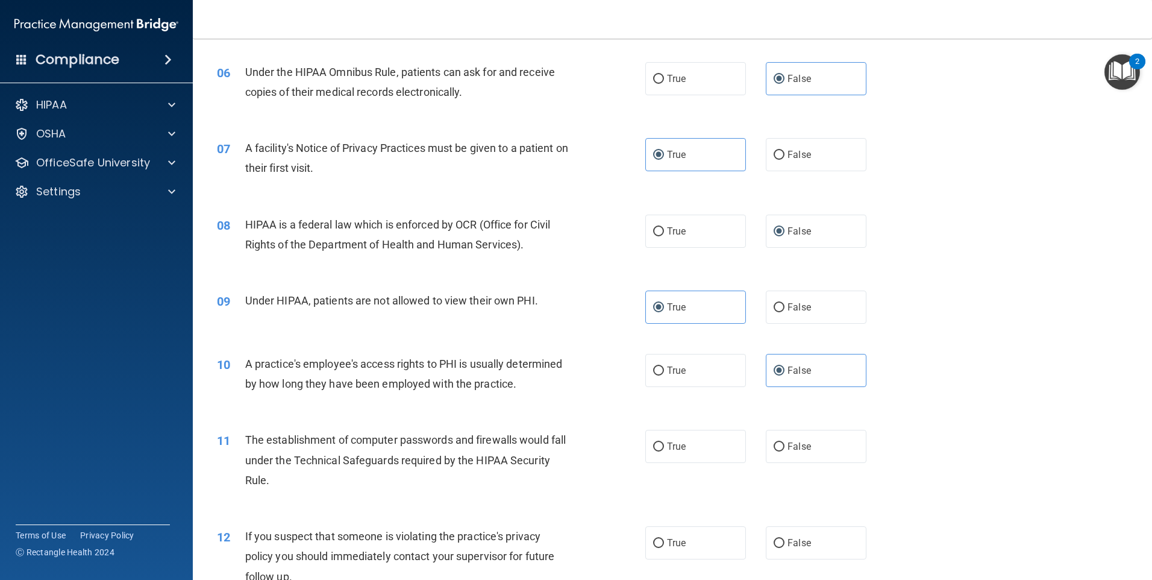
scroll to position [542, 0]
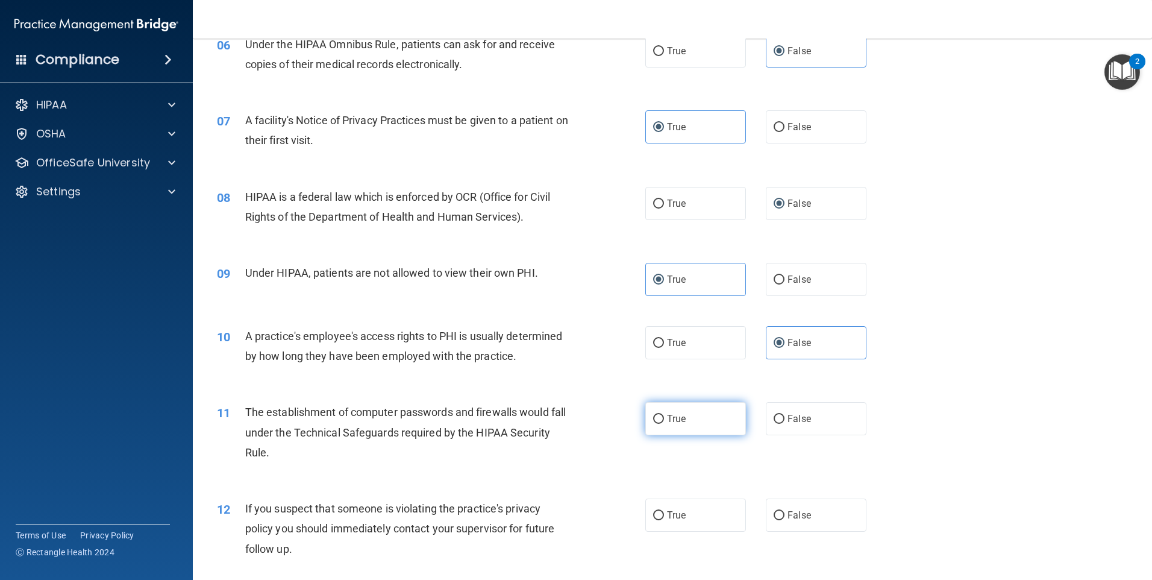
click at [670, 421] on span "True" at bounding box center [676, 418] width 19 height 11
click at [664, 421] on input "True" at bounding box center [658, 419] width 11 height 9
radio input "true"
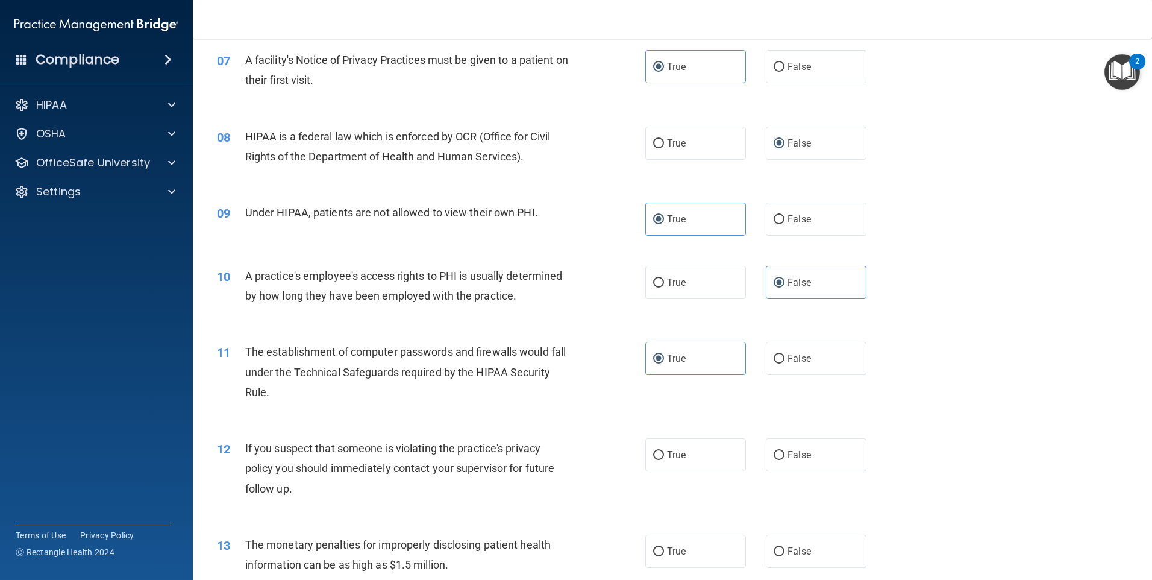
scroll to position [663, 0]
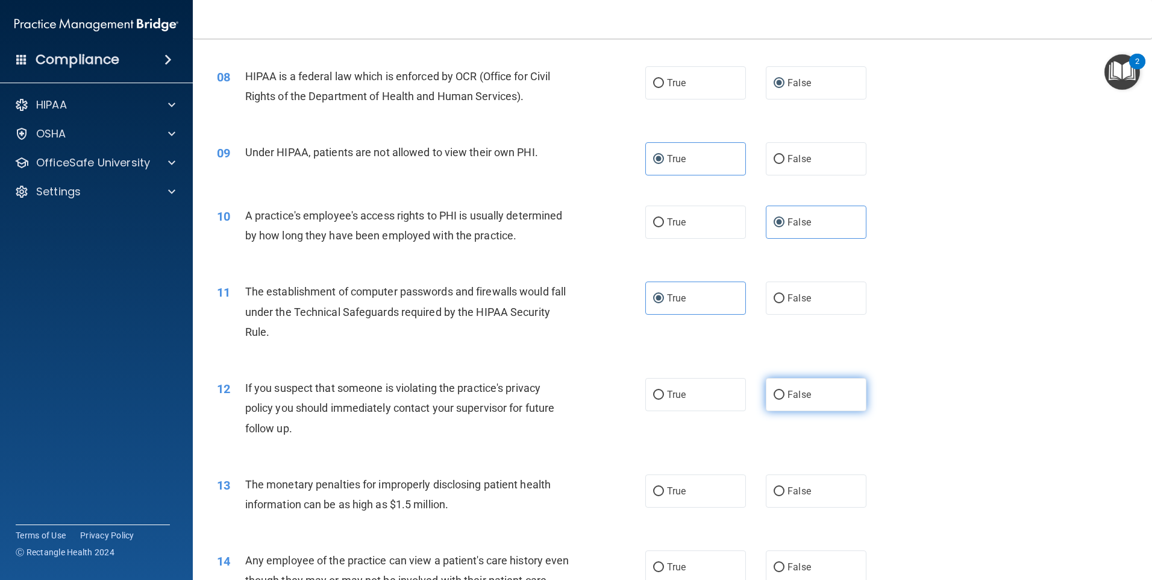
click at [802, 387] on label "False" at bounding box center [816, 394] width 101 height 33
click at [785, 391] on input "False" at bounding box center [779, 395] width 11 height 9
radio input "true"
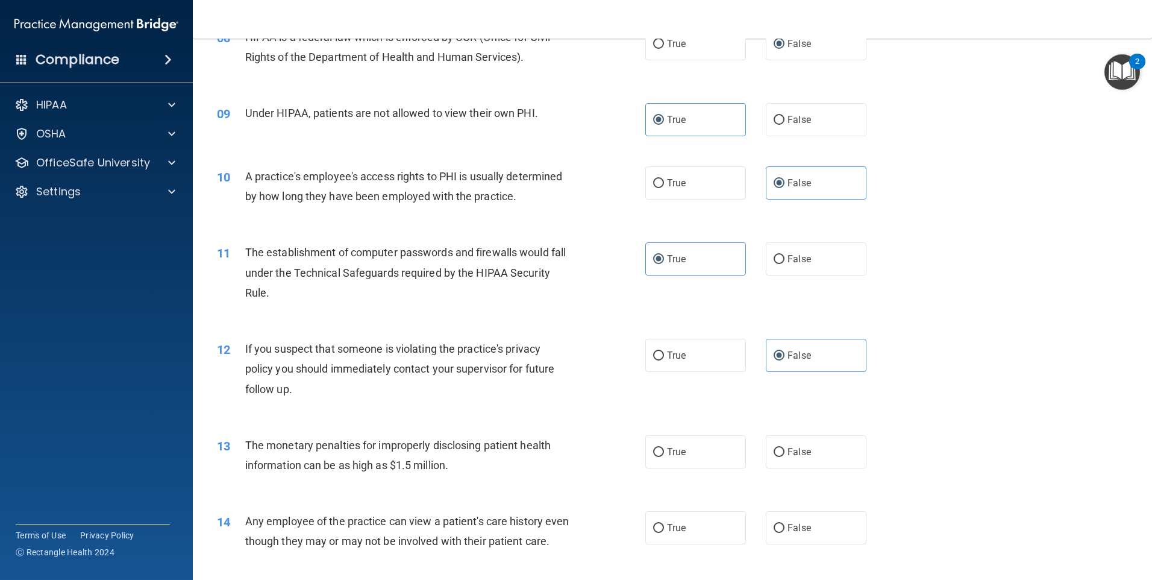
scroll to position [723, 0]
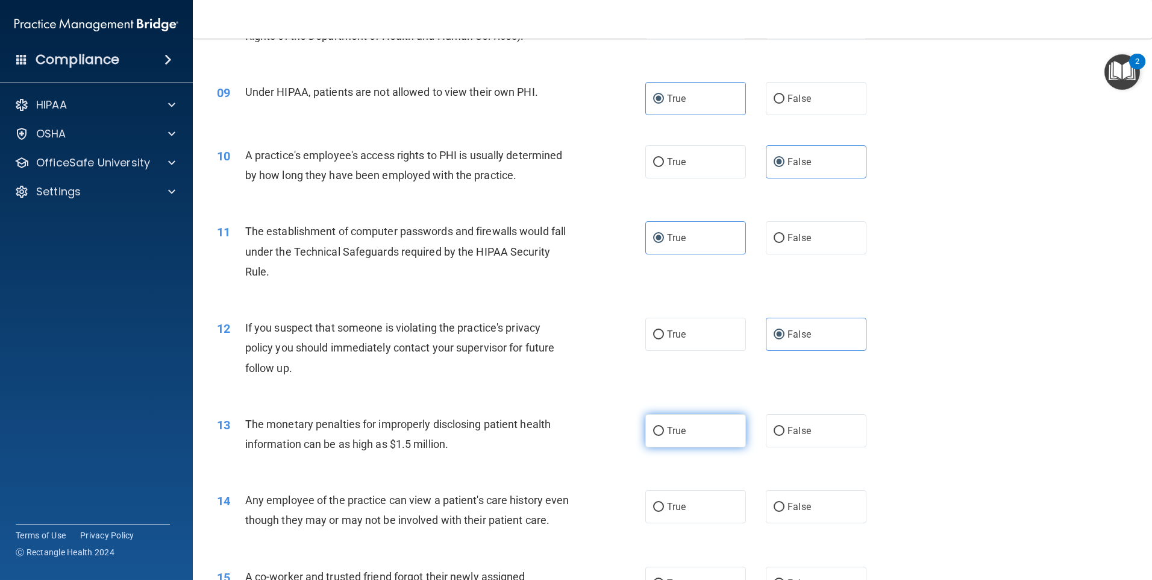
click at [673, 427] on span "True" at bounding box center [676, 430] width 19 height 11
click at [664, 427] on input "True" at bounding box center [658, 431] width 11 height 9
radio input "true"
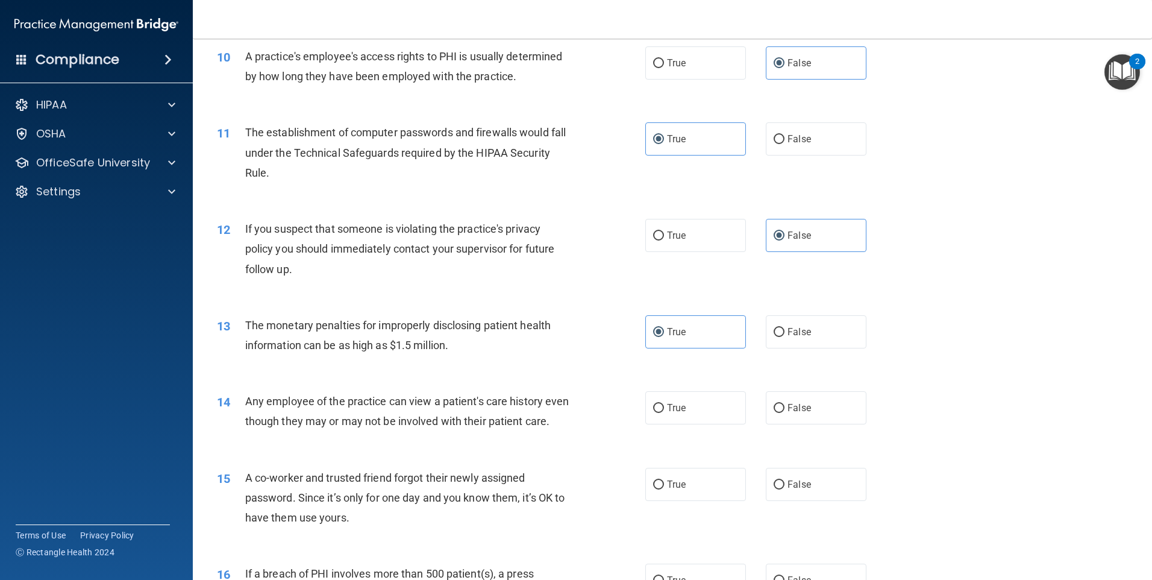
scroll to position [844, 0]
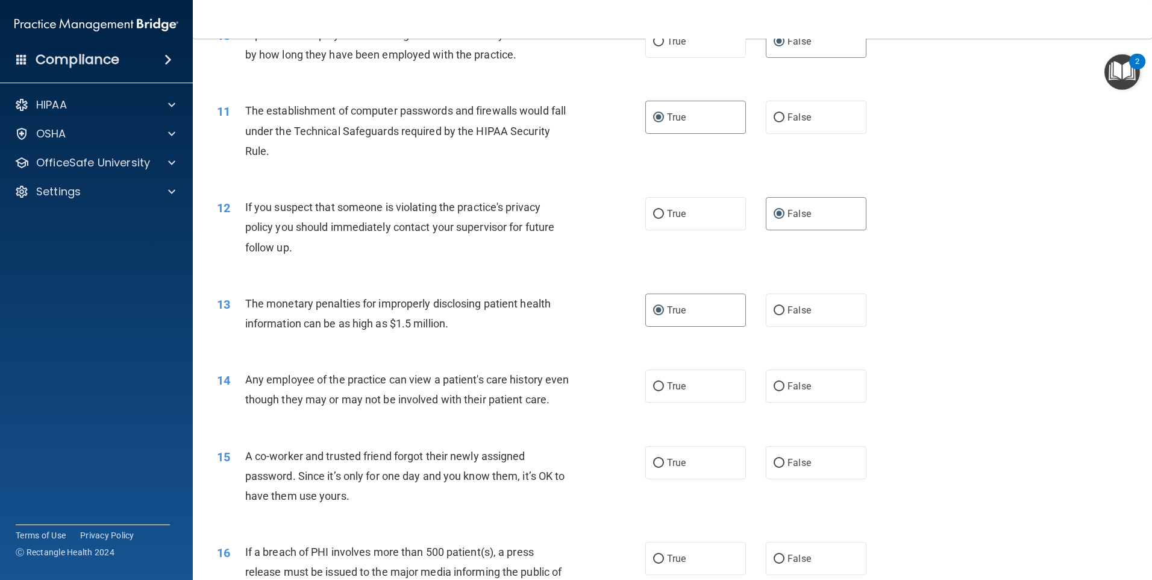
click at [444, 415] on div "14 Any employee of the practice can view a patient's care history even though t…" at bounding box center [431, 392] width 465 height 46
click at [670, 392] on label "True" at bounding box center [696, 385] width 101 height 33
click at [664, 391] on input "True" at bounding box center [658, 386] width 11 height 9
radio input "true"
